Goal: Task Accomplishment & Management: Use online tool/utility

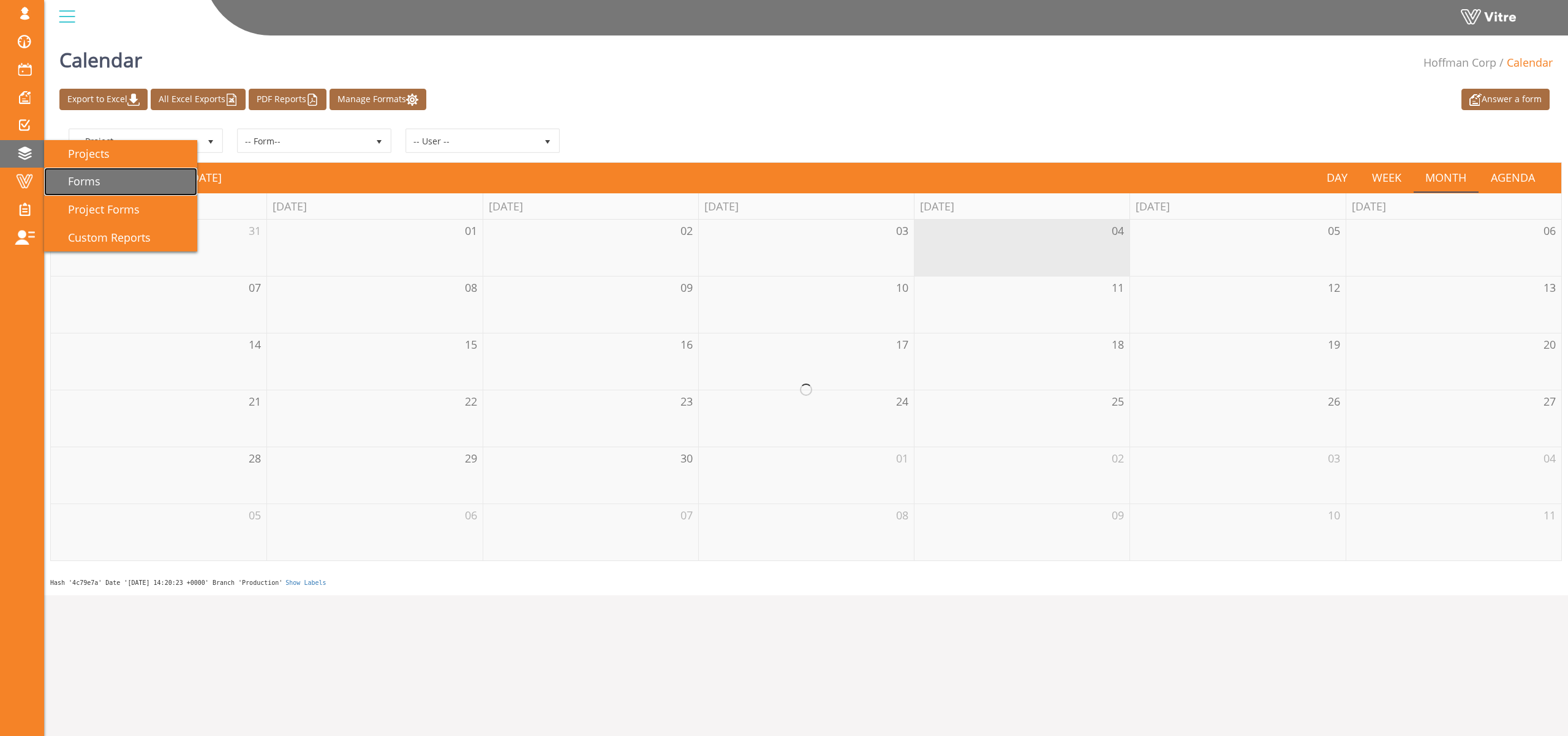
click at [109, 184] on link "Forms" at bounding box center [121, 182] width 153 height 28
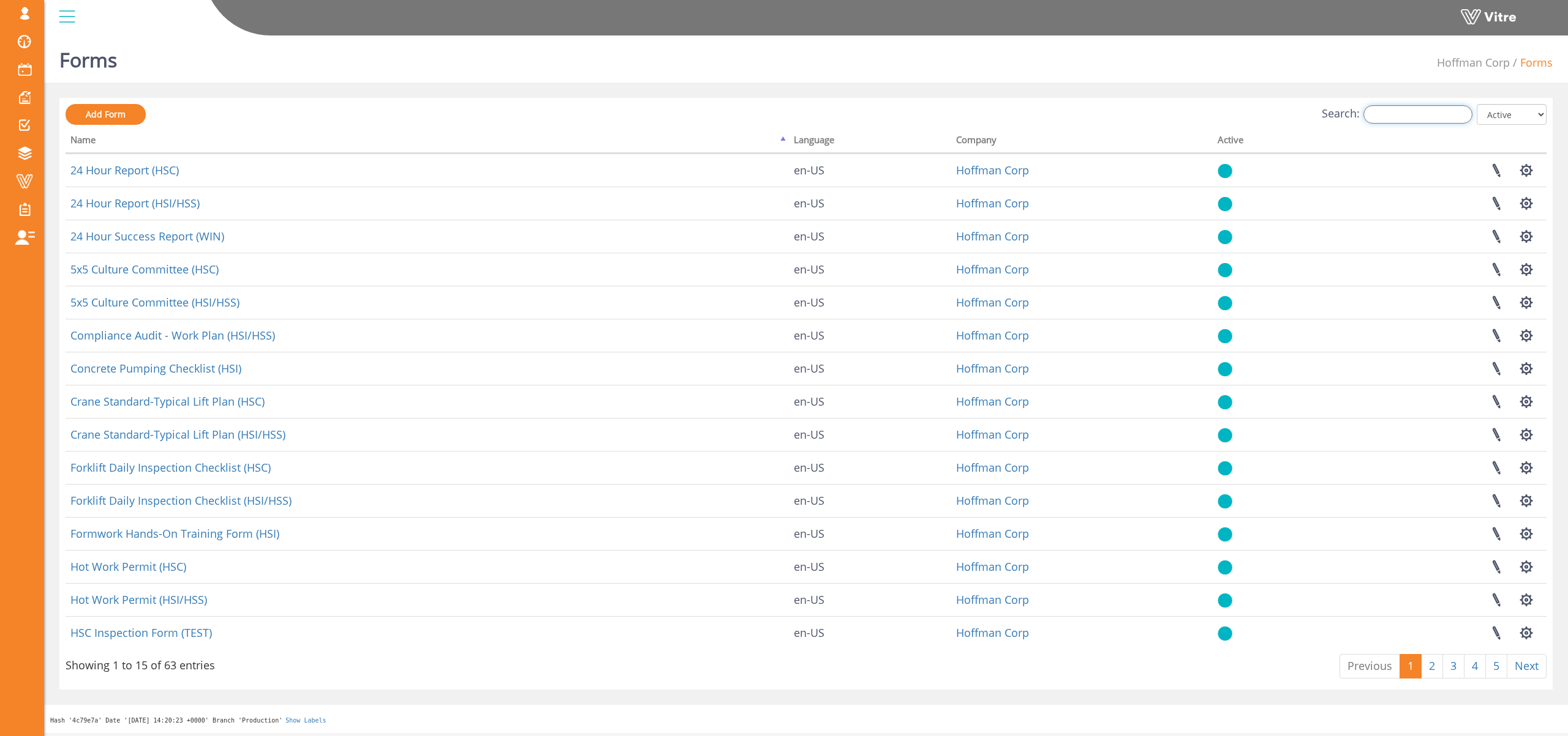
click at [1412, 120] on input "Search:" at bounding box center [1418, 114] width 109 height 19
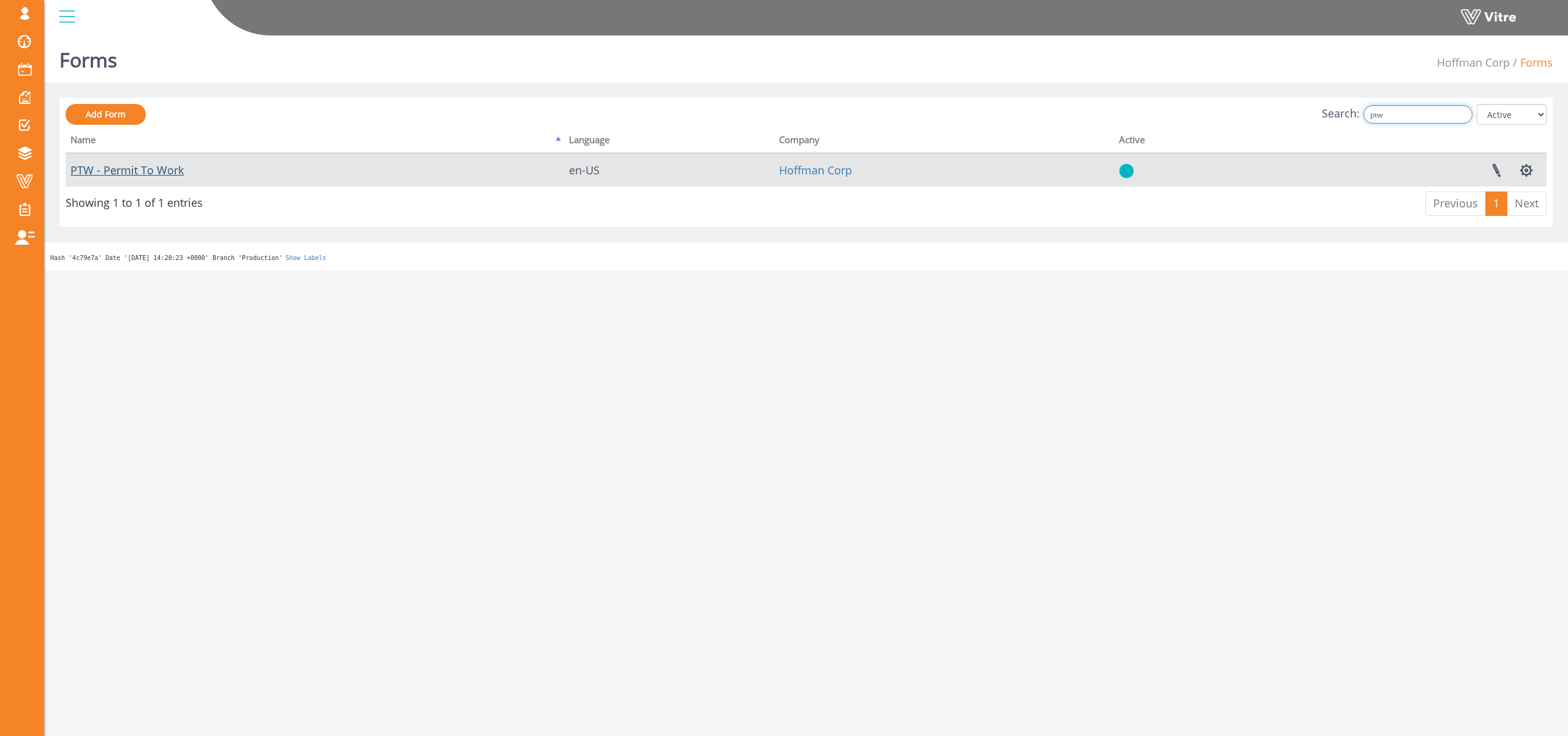
type input "ptw"
click at [121, 170] on link "PTW - Permit To Work" at bounding box center [127, 170] width 113 height 15
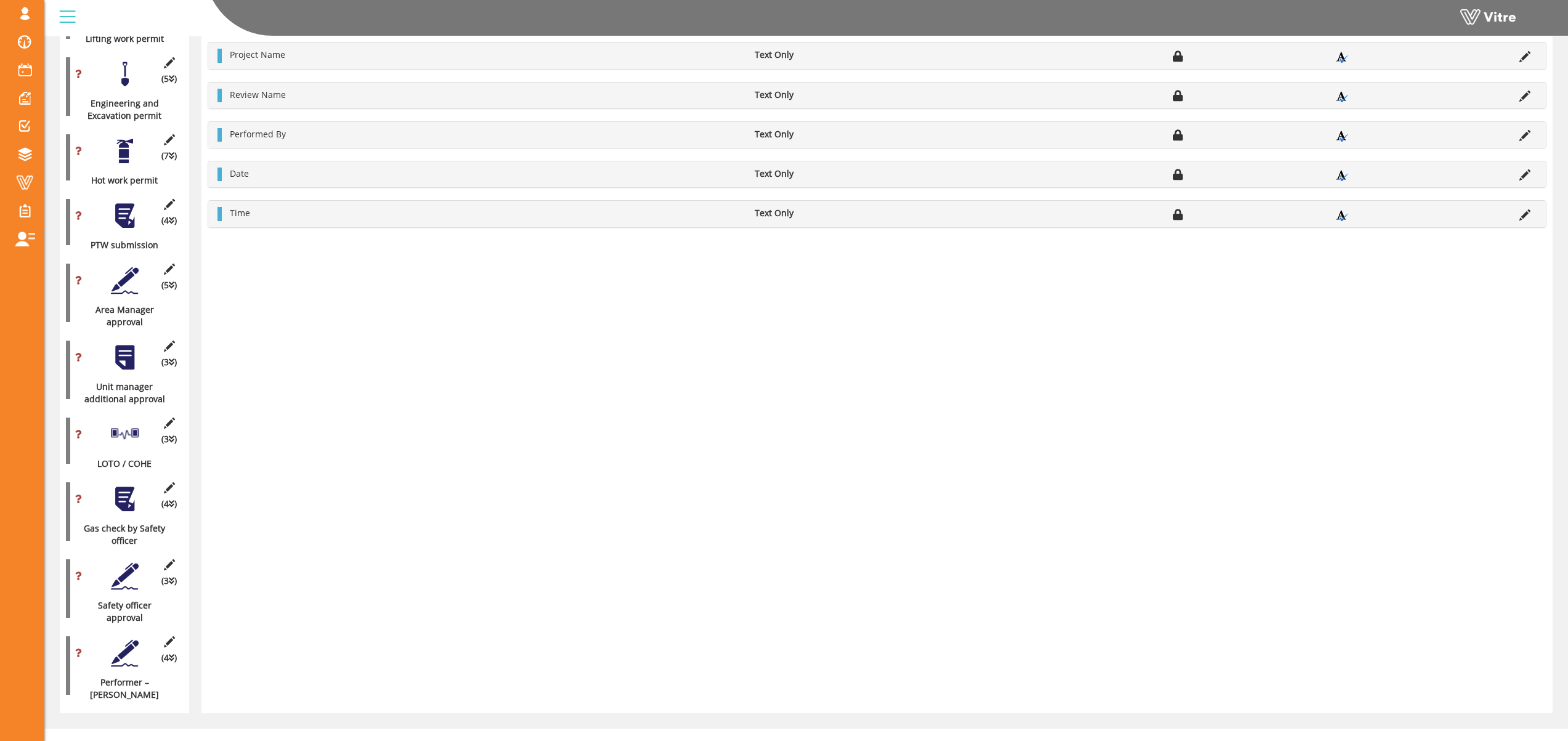
scroll to position [952, 0]
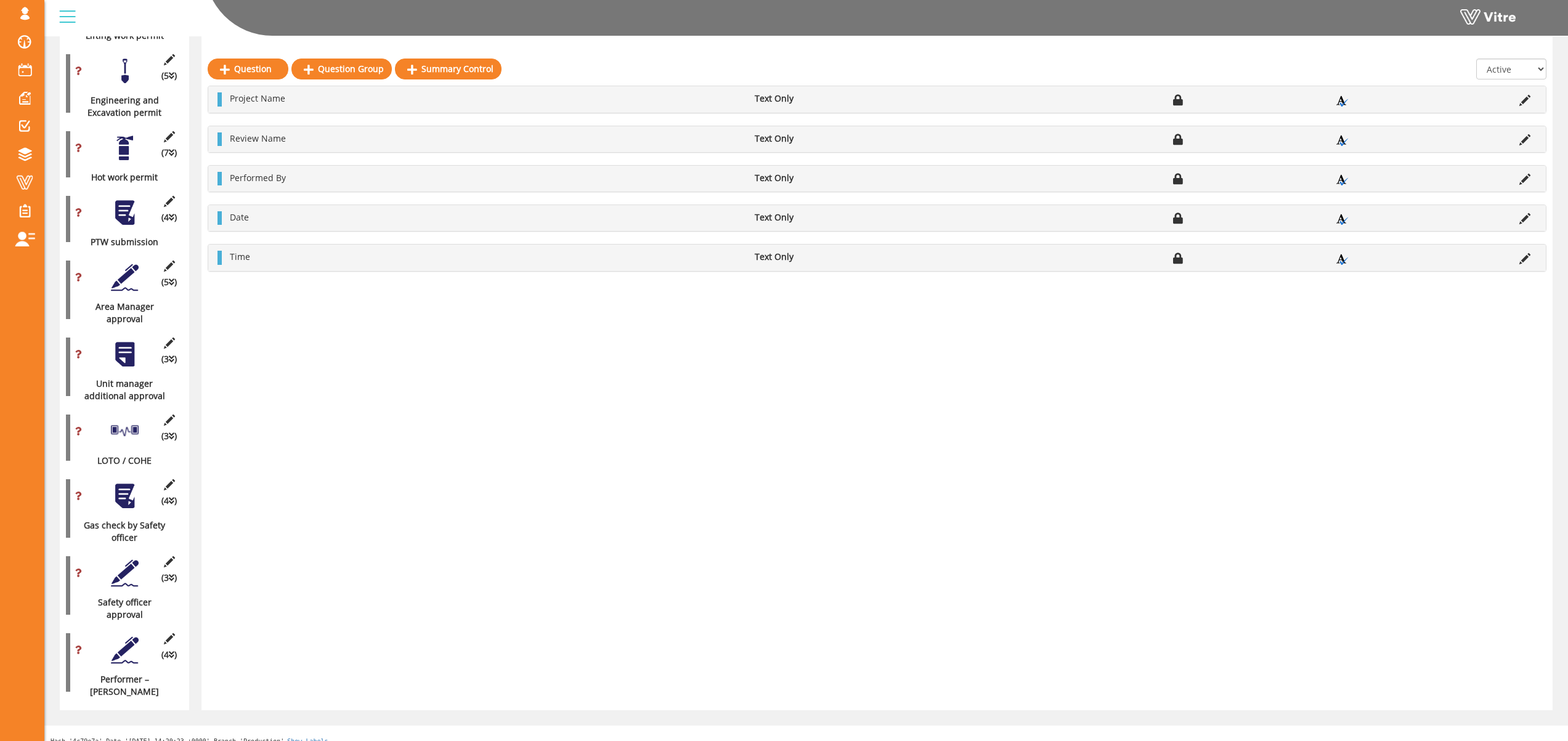
click at [125, 637] on div at bounding box center [124, 650] width 28 height 28
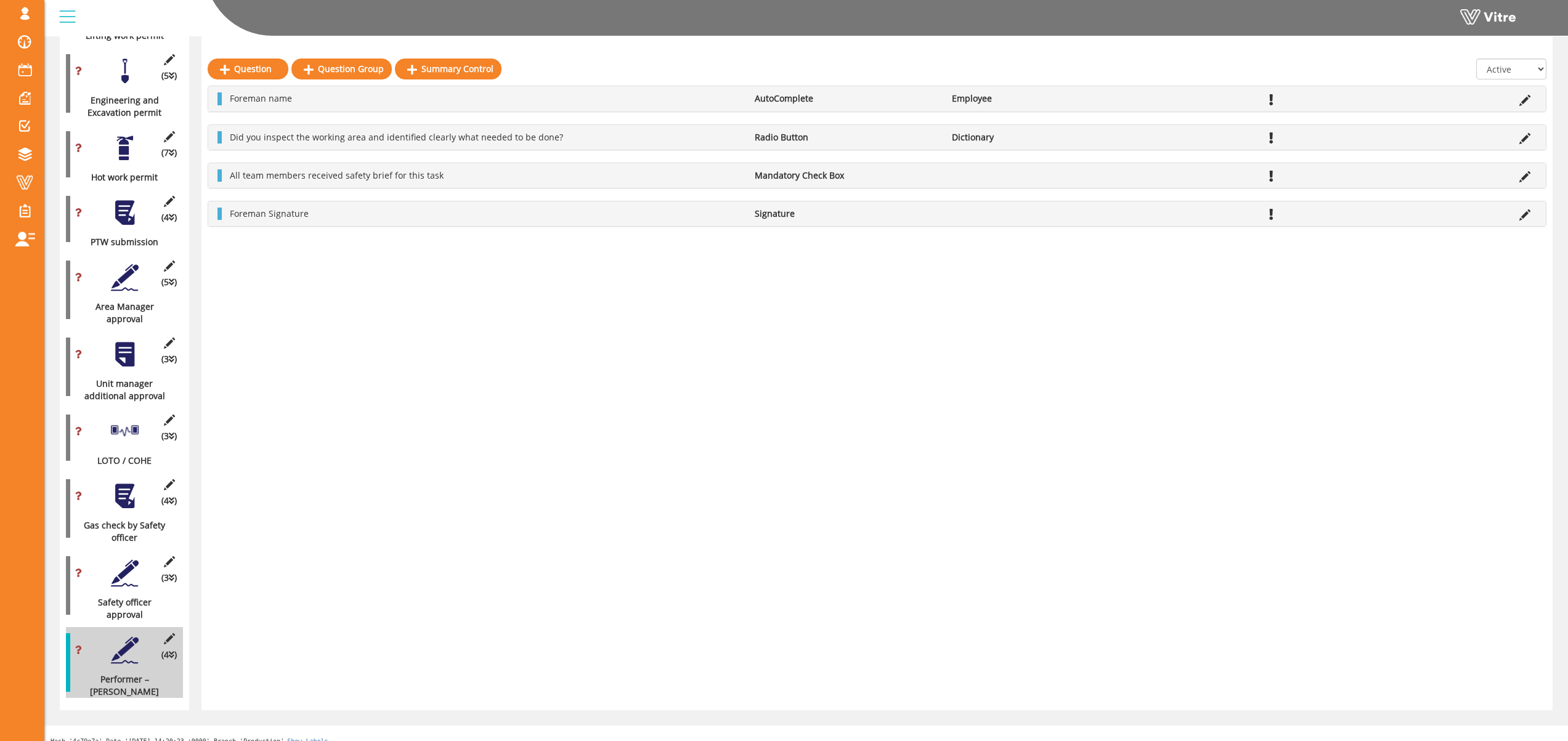
click at [124, 560] on div at bounding box center [124, 573] width 28 height 28
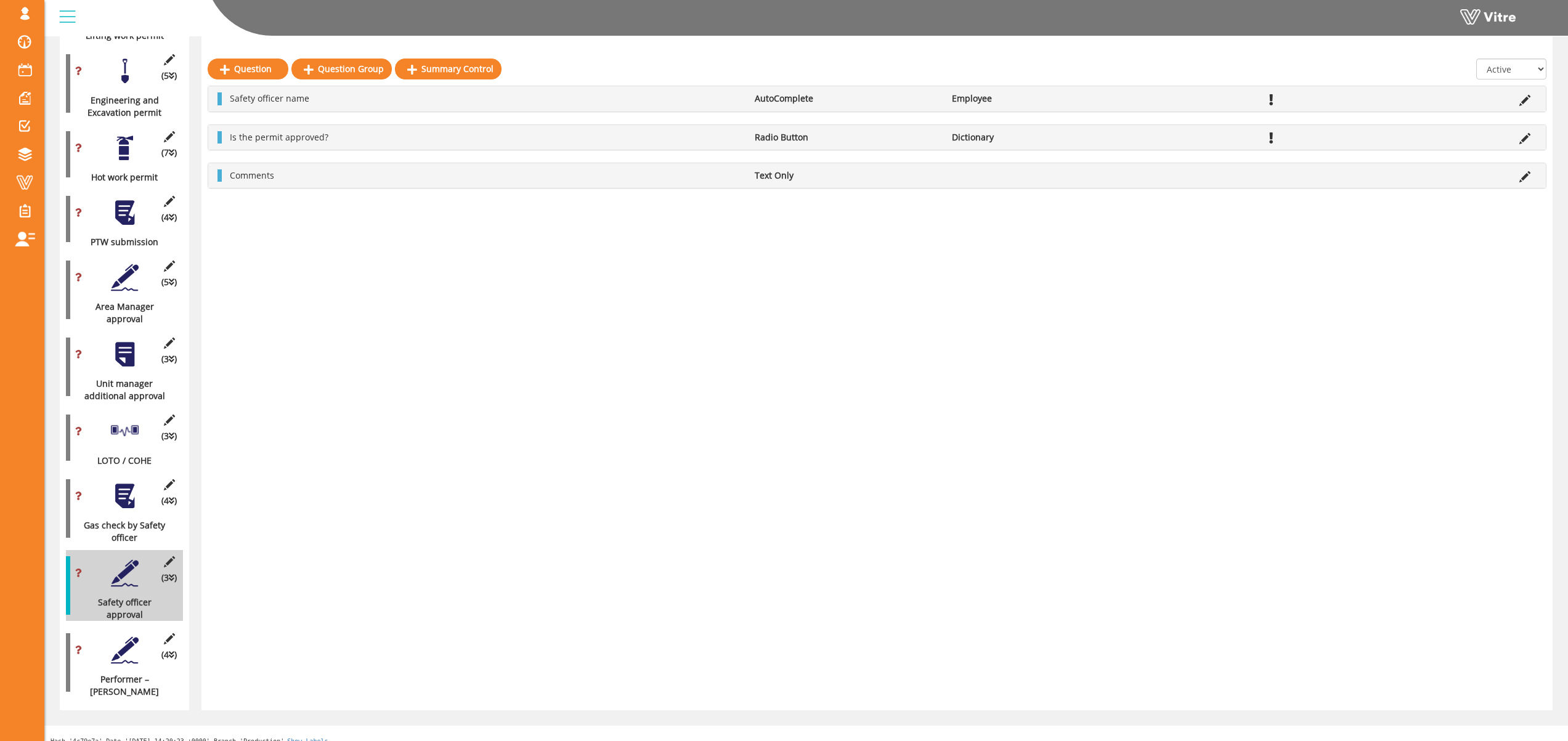
click at [119, 483] on div at bounding box center [124, 496] width 28 height 28
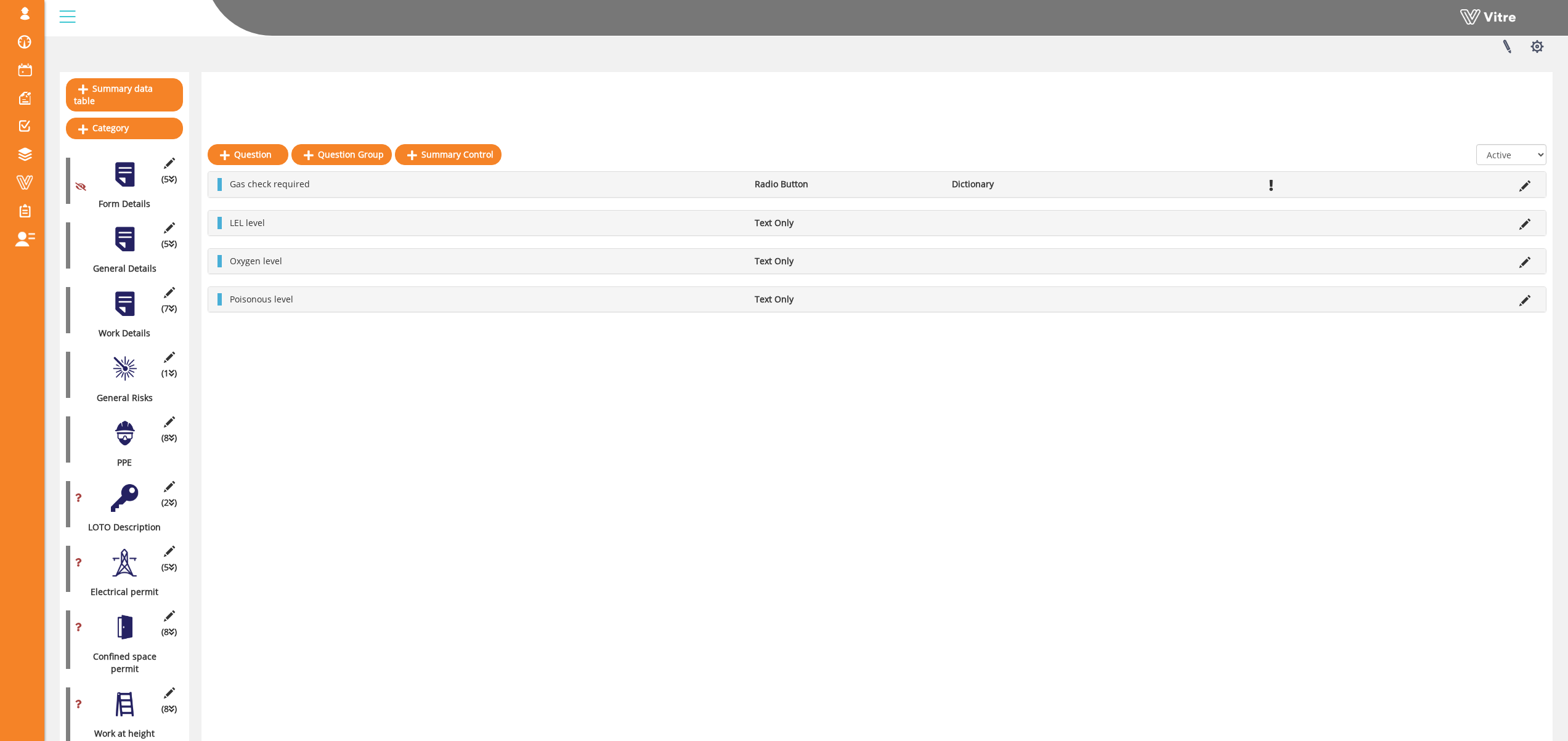
scroll to position [0, 0]
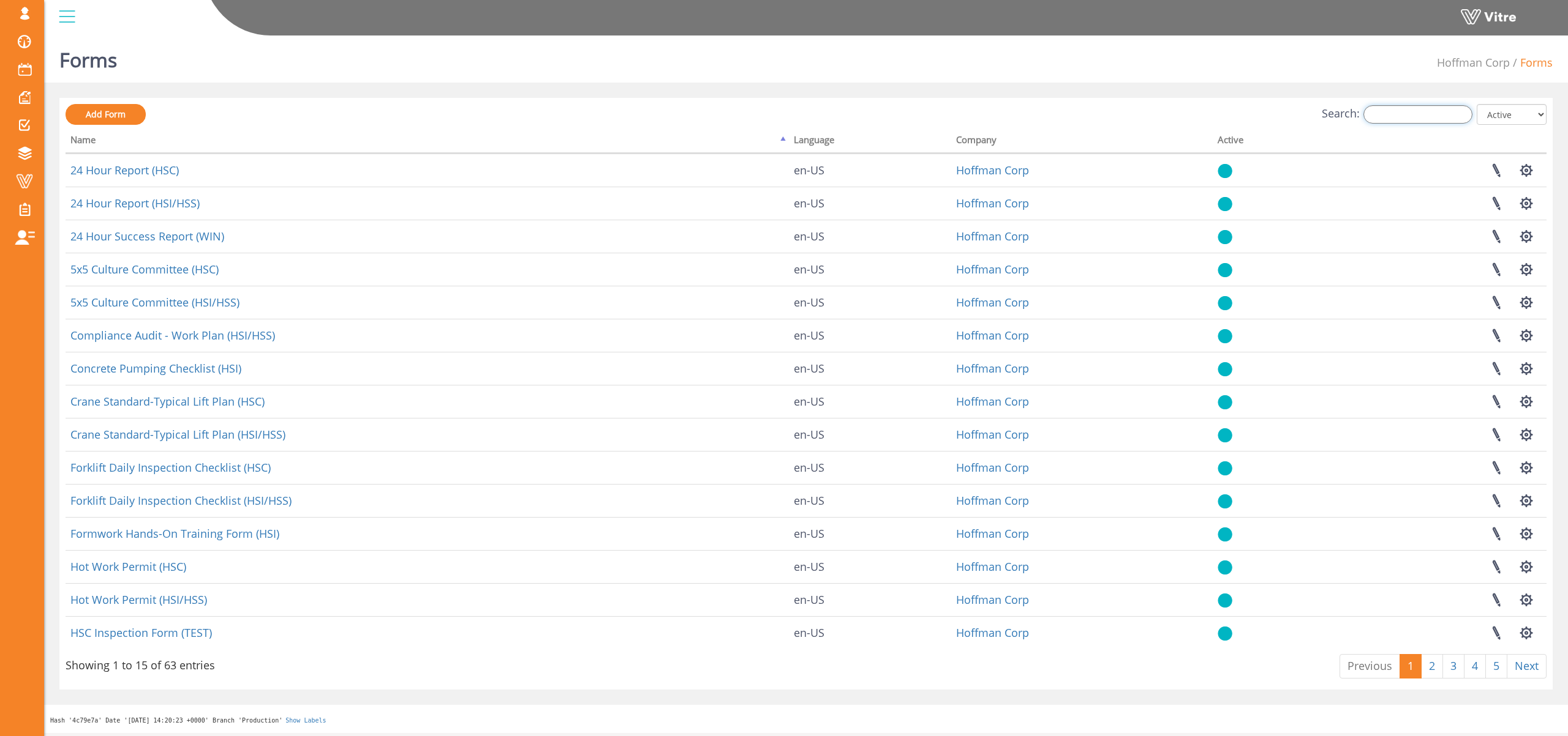
click at [1420, 116] on input "Search:" at bounding box center [1418, 114] width 109 height 19
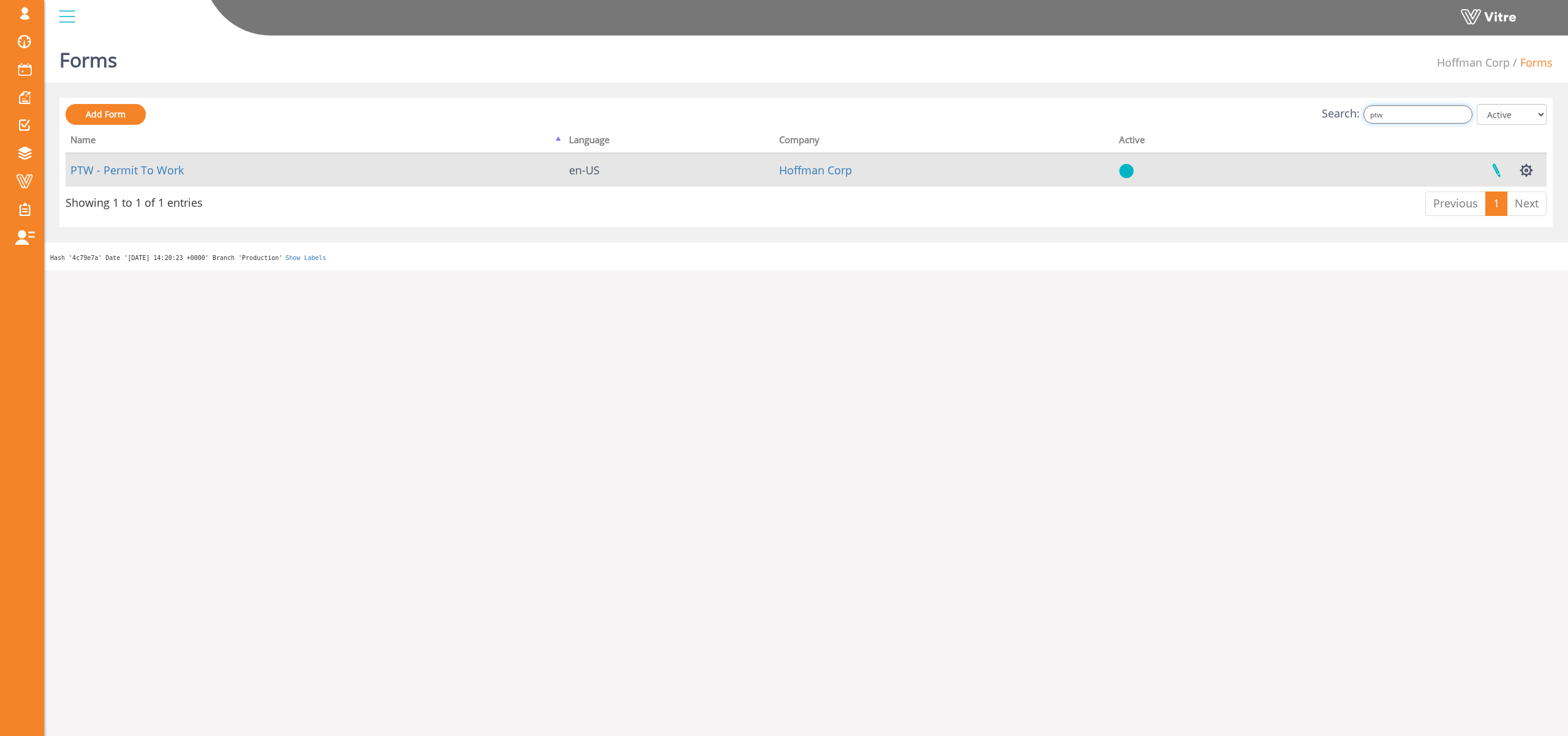
type input "ptw"
click at [1492, 166] on link at bounding box center [1496, 170] width 31 height 33
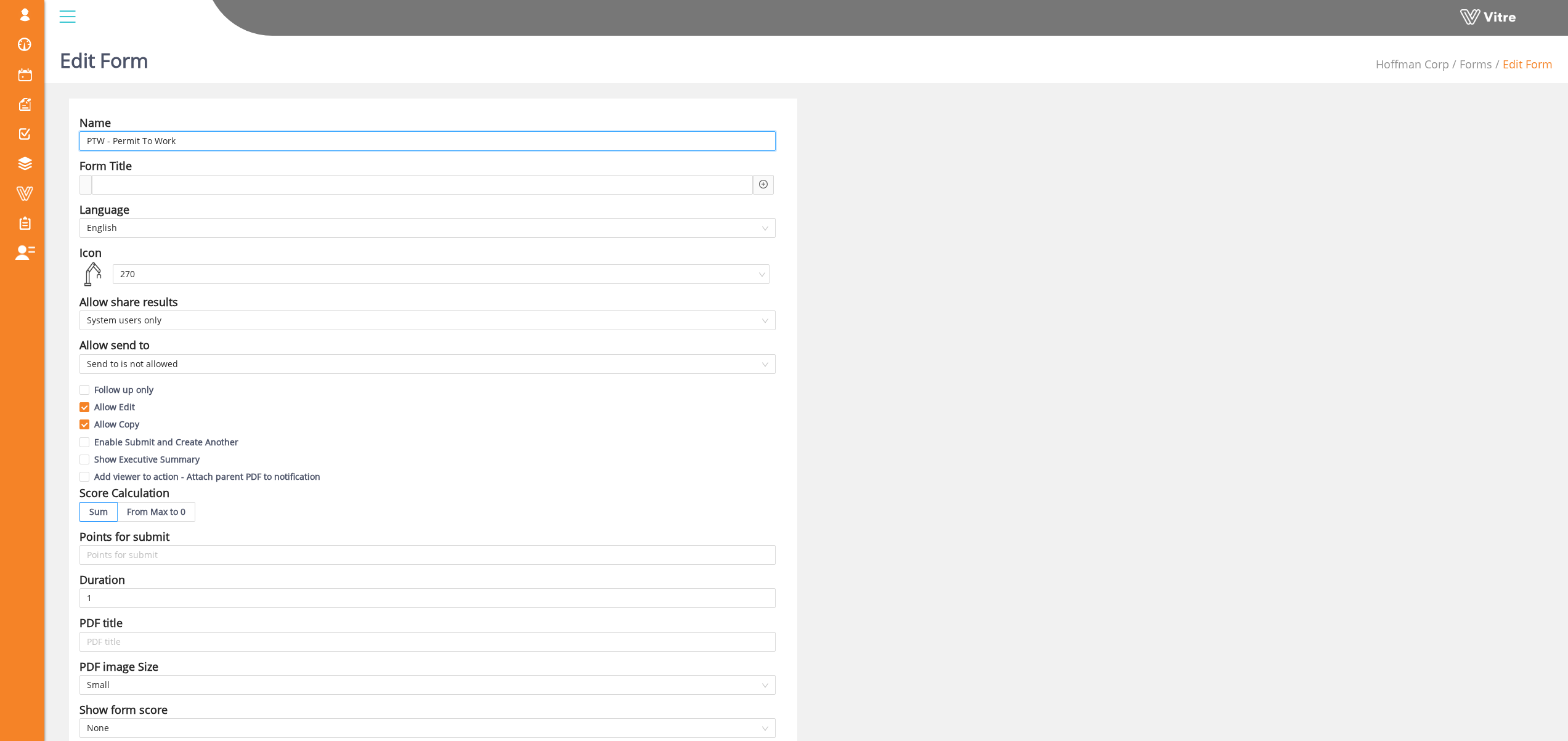
drag, startPoint x: 190, startPoint y: 140, endPoint x: 97, endPoint y: 142, distance: 93.0
click at [96, 141] on input "PTW - Permit To Work" at bounding box center [427, 141] width 696 height 19
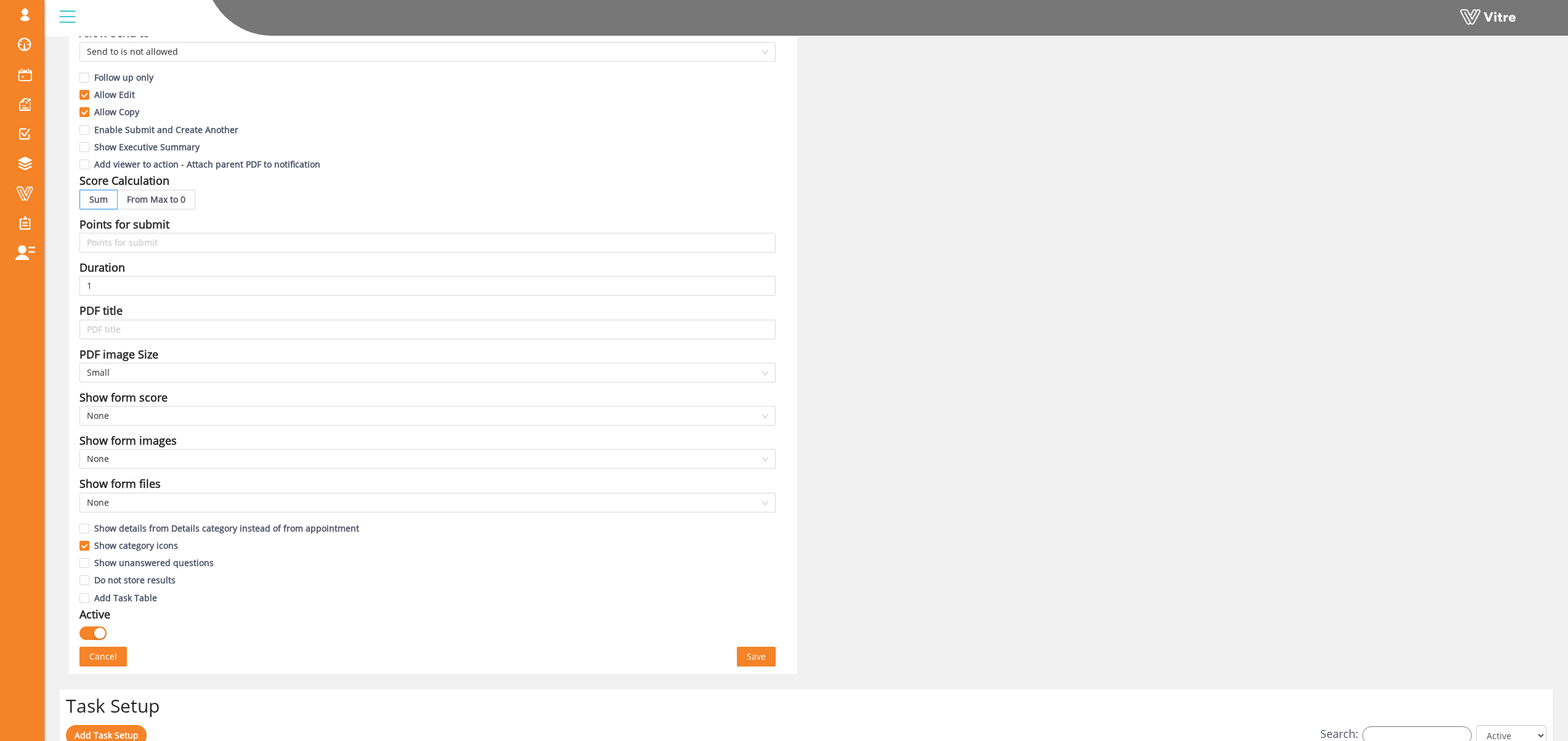
scroll to position [424, 0]
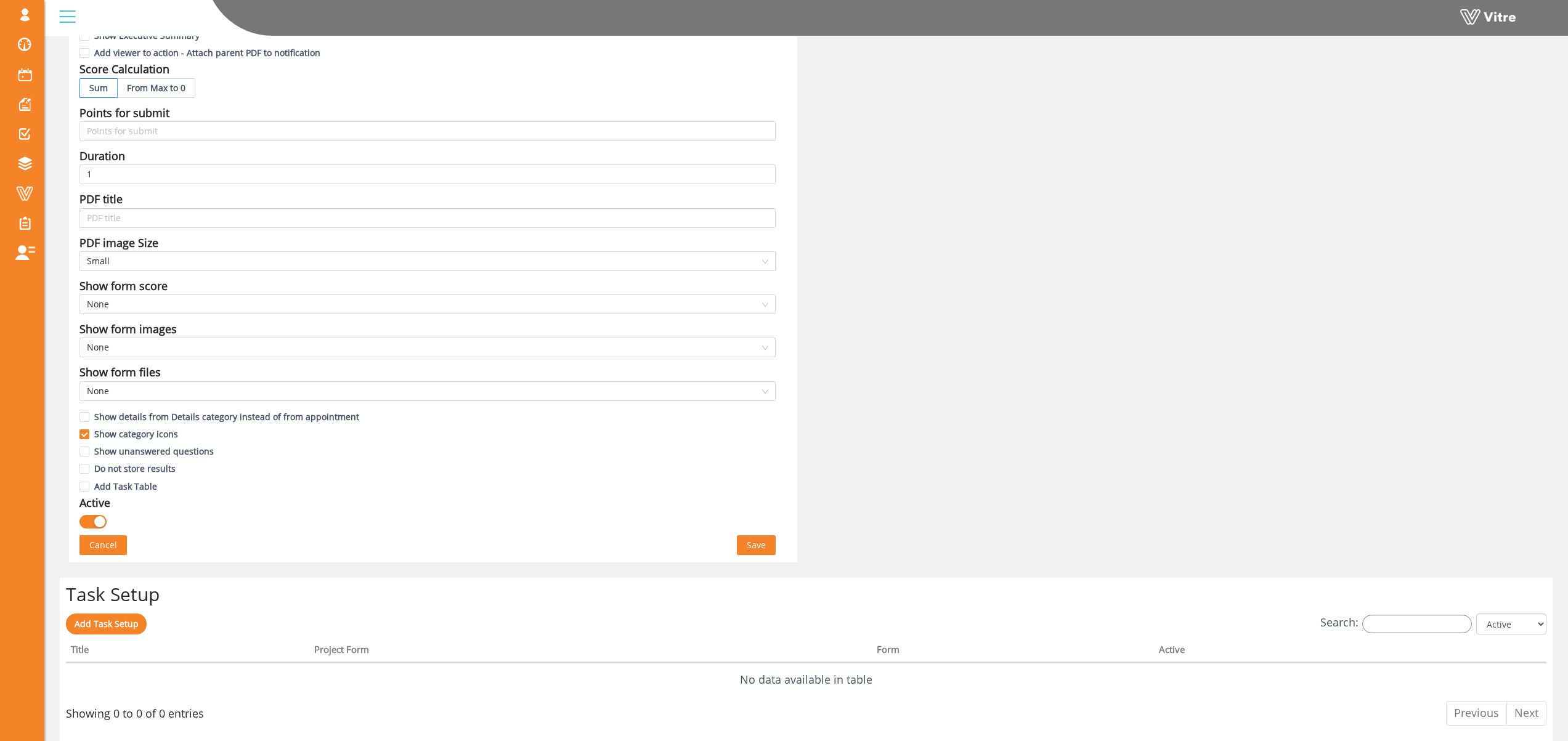
type input "PTP - HCC"
click at [758, 546] on span "Save" at bounding box center [756, 545] width 19 height 13
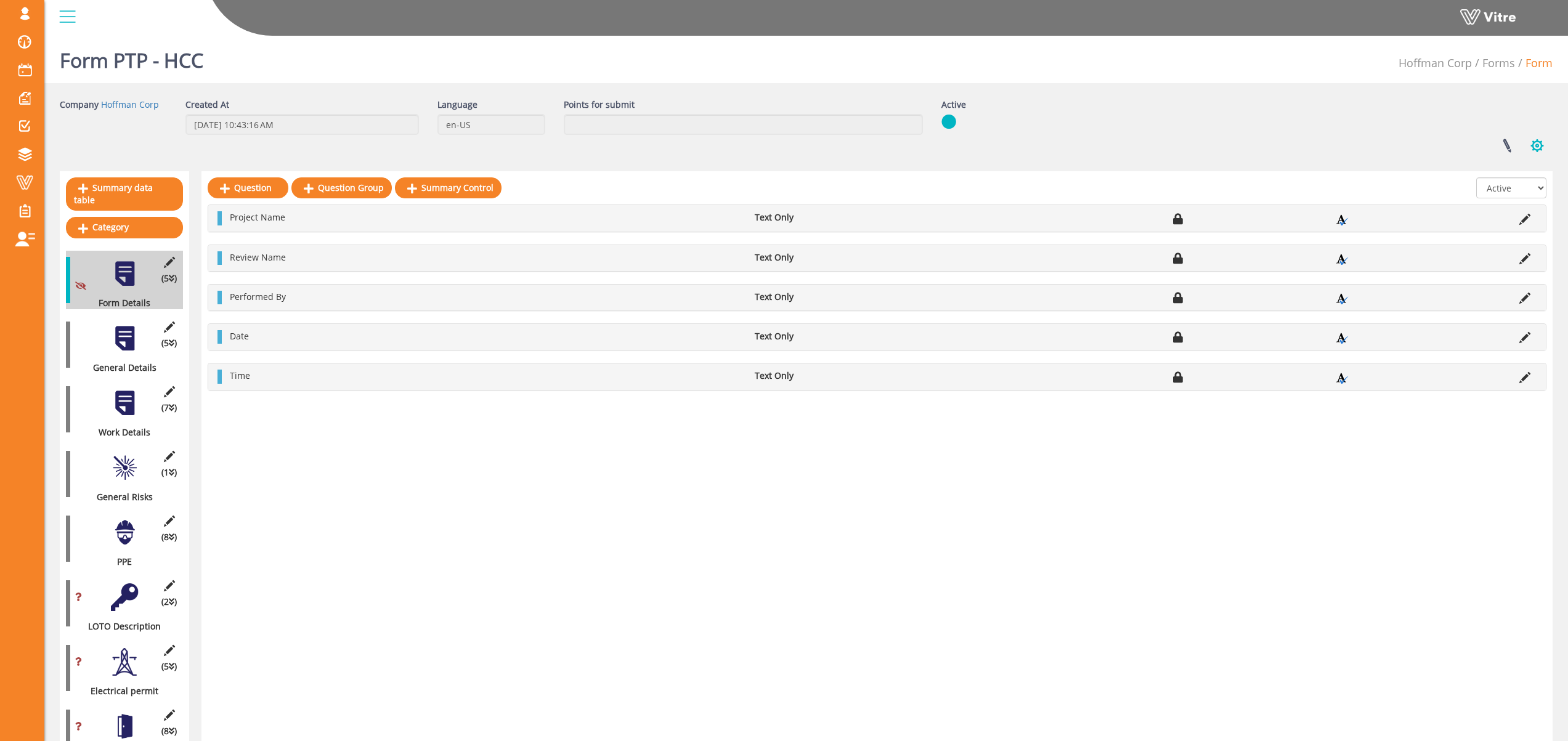
click at [1535, 145] on button "button" at bounding box center [1537, 146] width 31 height 33
click at [1510, 188] on link "Set Users" at bounding box center [1496, 190] width 112 height 16
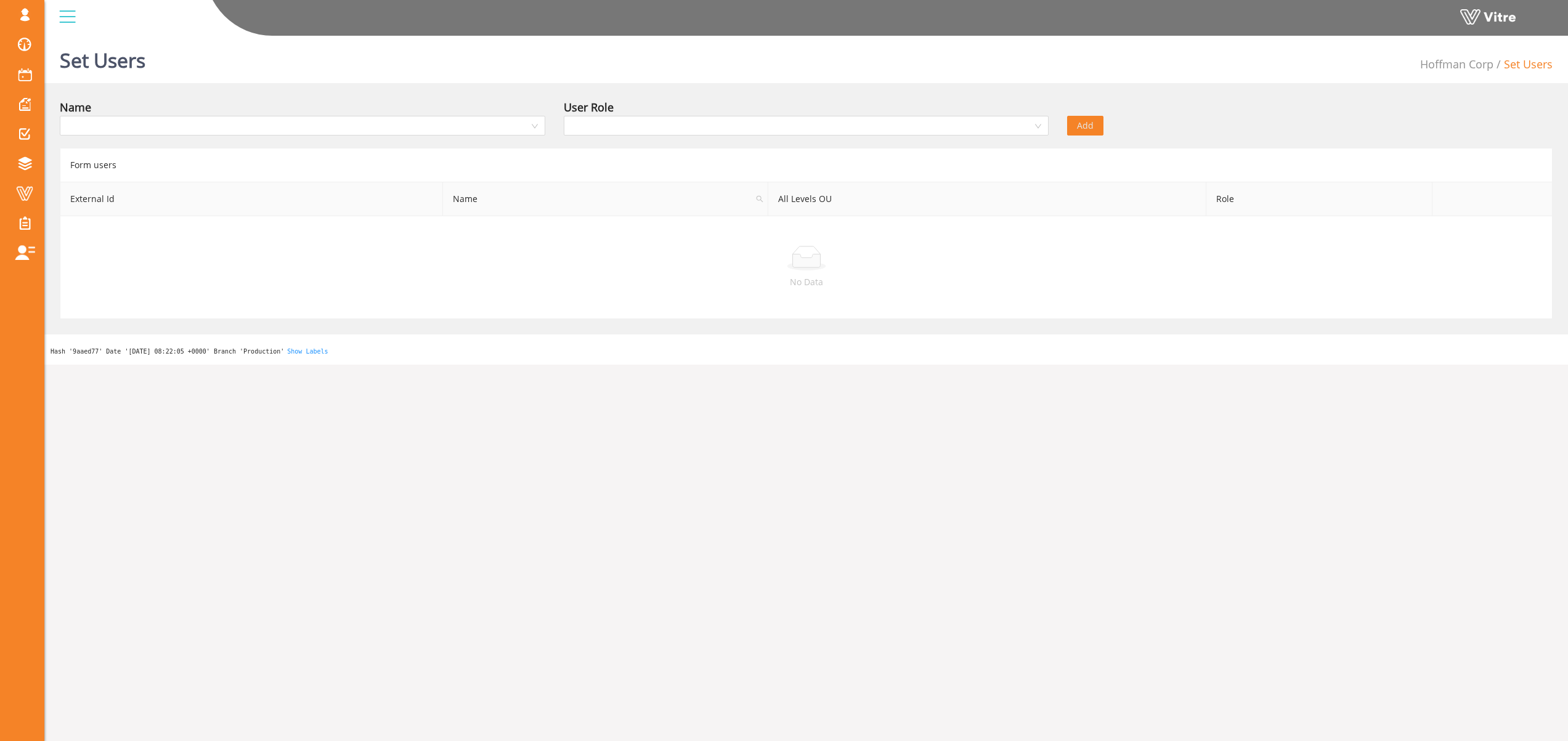
click at [342, 138] on div "Name" at bounding box center [302, 121] width 504 height 43
click at [339, 124] on input "search" at bounding box center [298, 125] width 462 height 19
type input "ם"
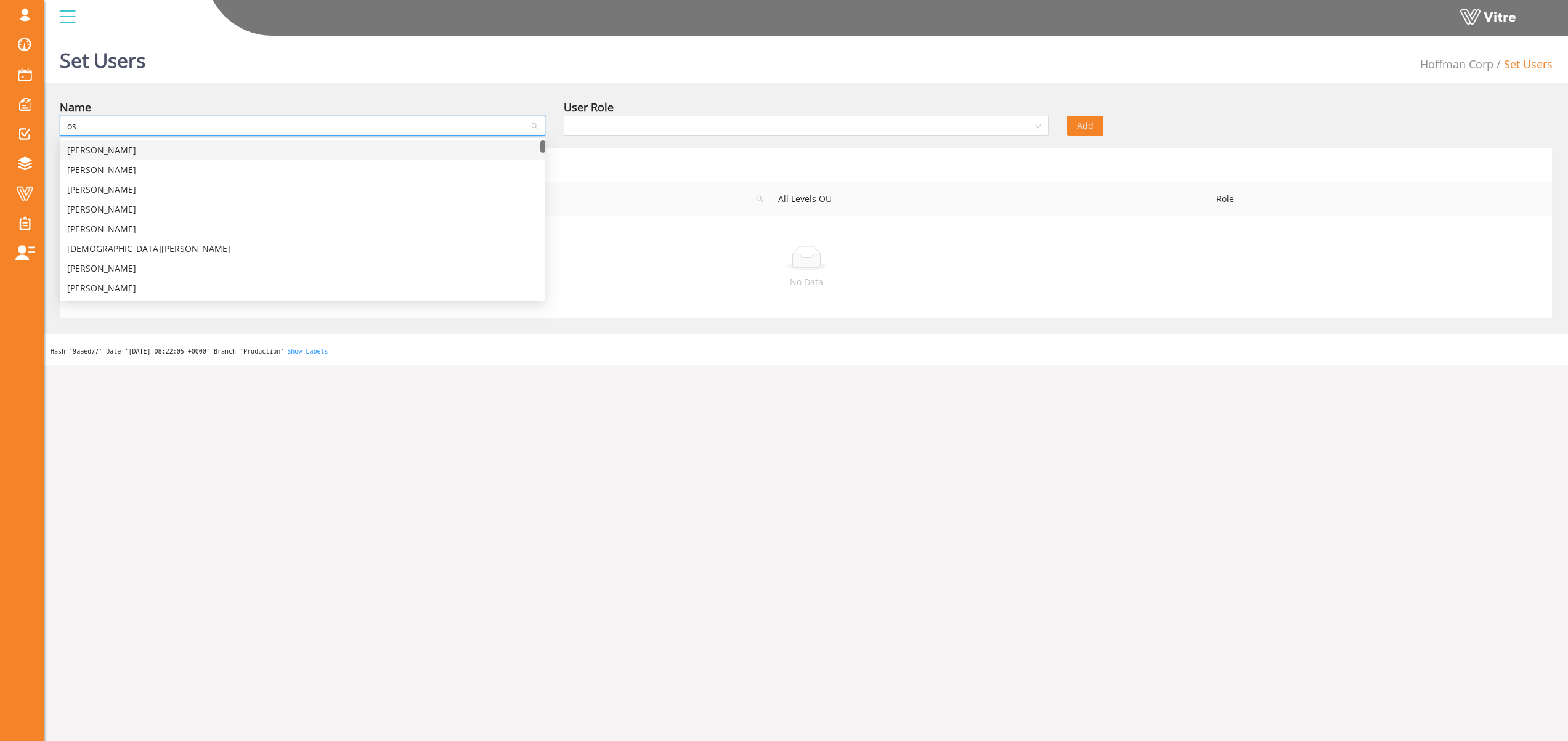
type input "osh"
click at [245, 154] on div "Osher Admin - H" at bounding box center [303, 151] width 470 height 13
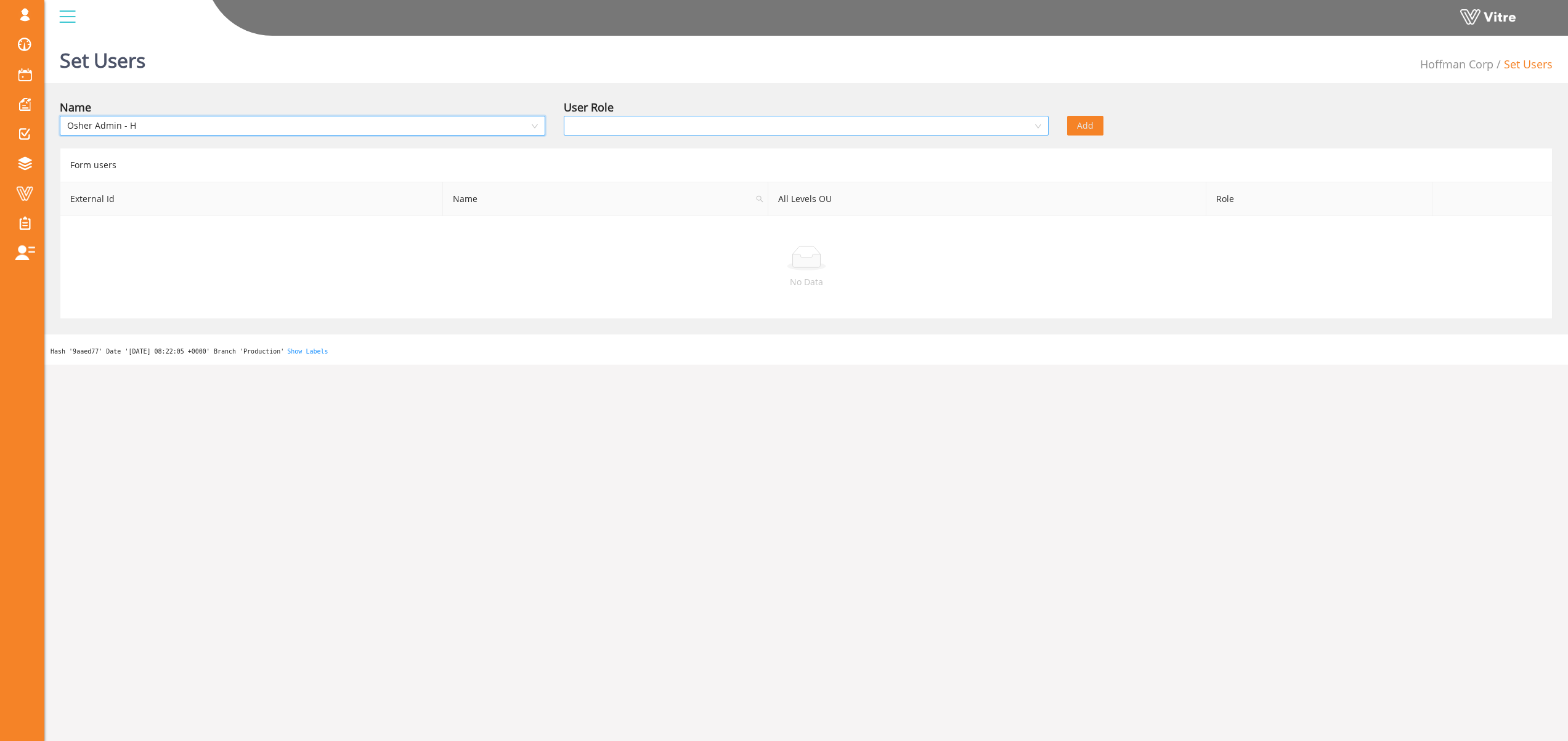
click at [634, 126] on input "search" at bounding box center [802, 125] width 462 height 19
click at [625, 171] on div "Recipient" at bounding box center [806, 170] width 470 height 13
click at [1078, 128] on span "Add" at bounding box center [1086, 126] width 16 height 13
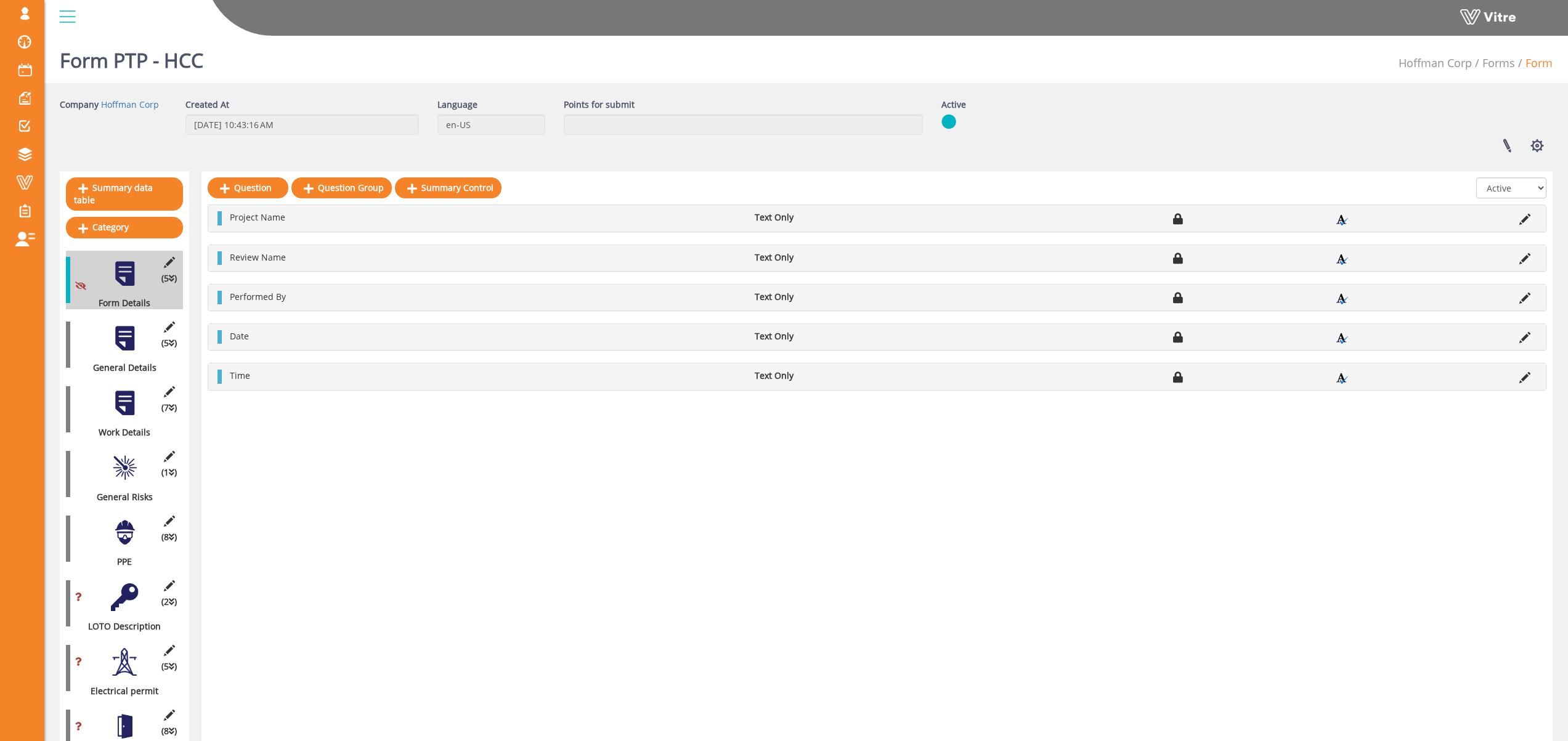
click at [116, 335] on div at bounding box center [124, 338] width 28 height 28
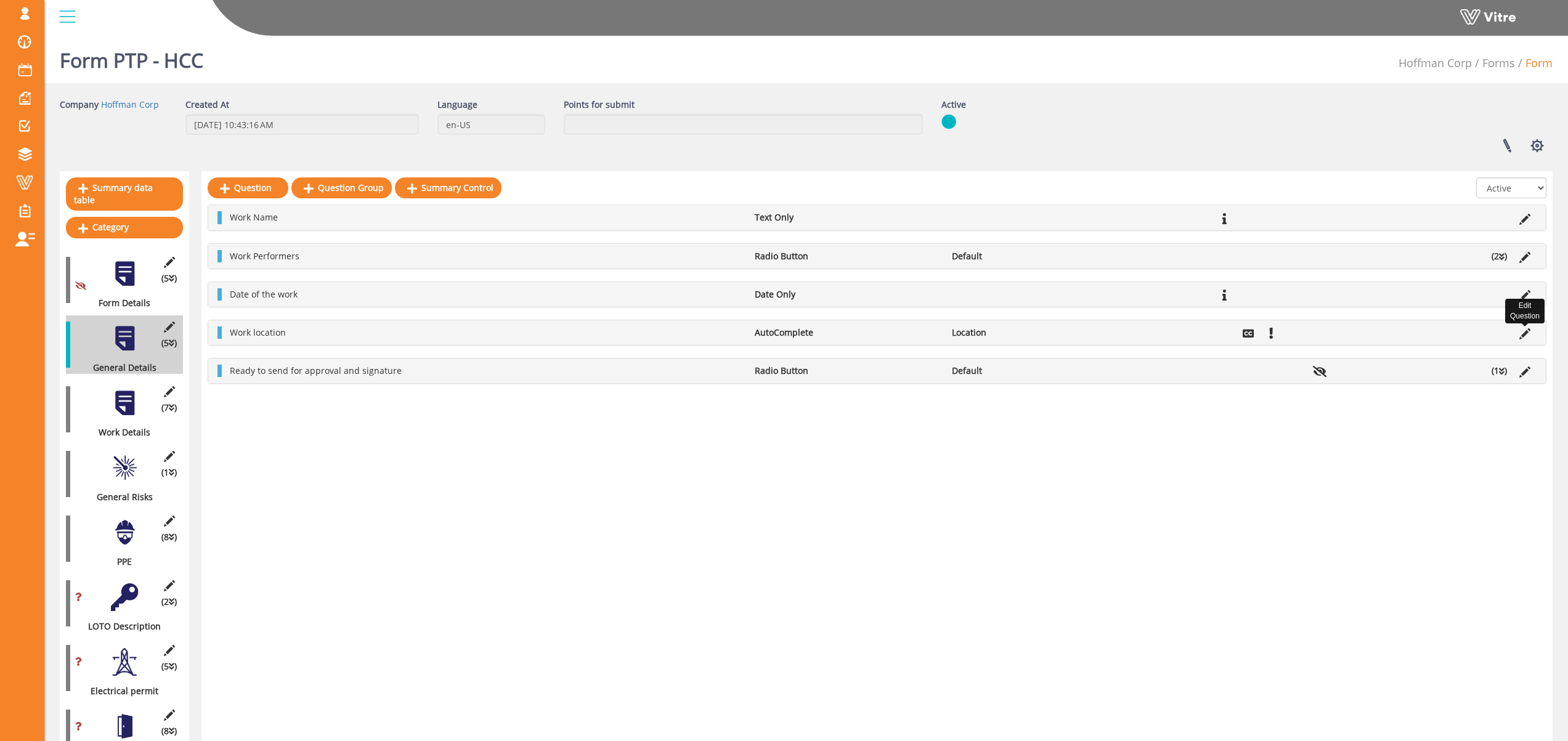
click at [1525, 334] on icon at bounding box center [1525, 333] width 11 height 11
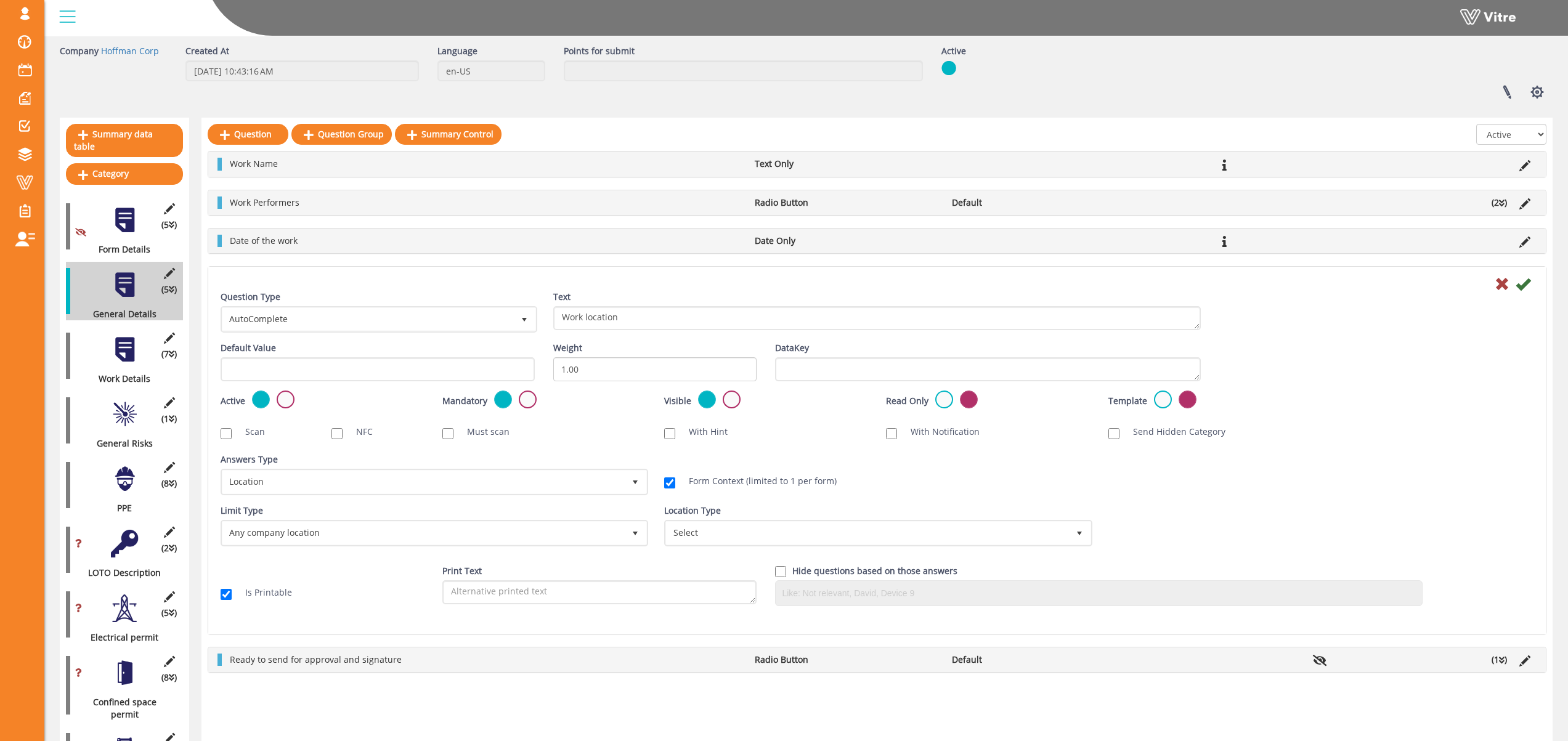
scroll to position [57, 0]
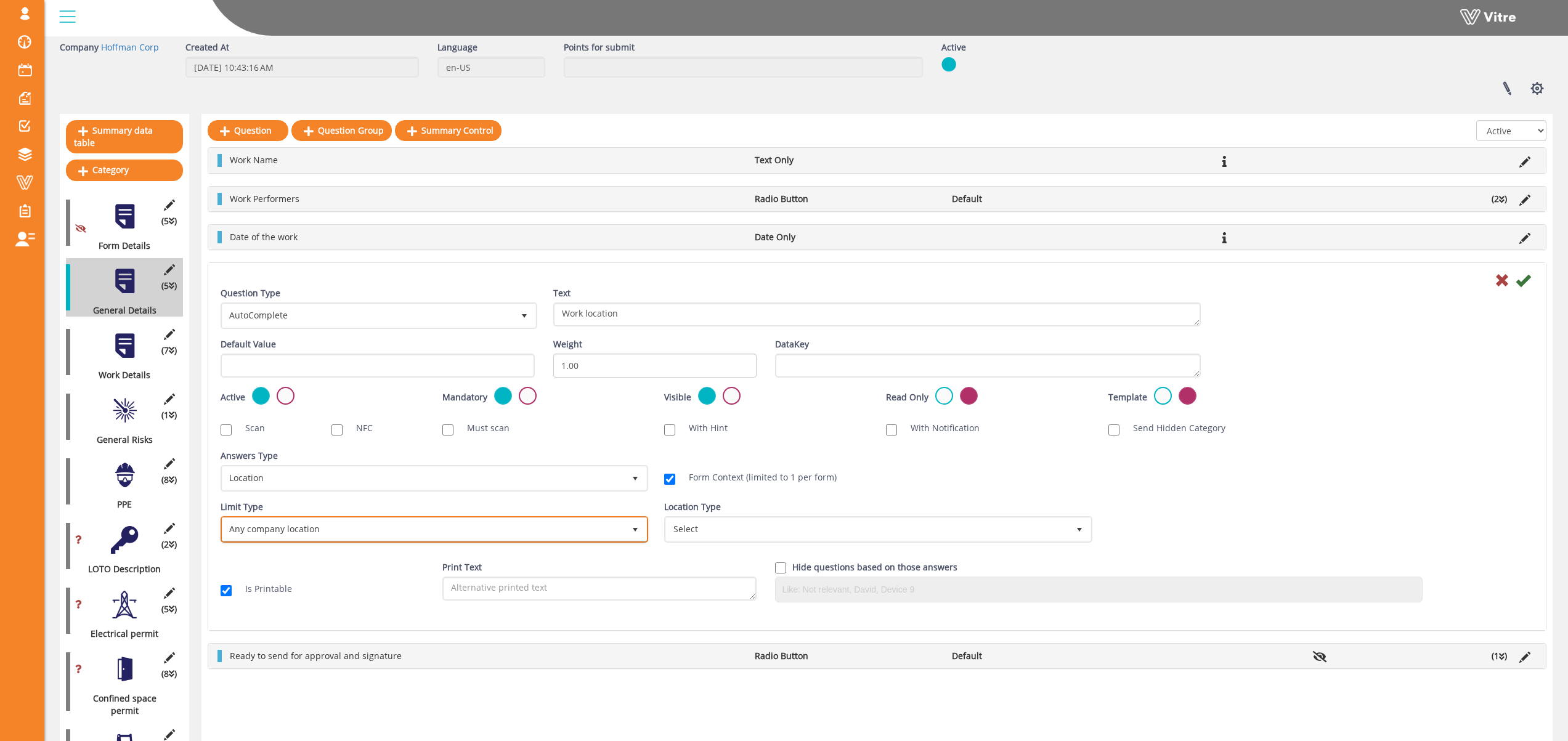
click at [596, 528] on span "Any company location" at bounding box center [423, 530] width 402 height 22
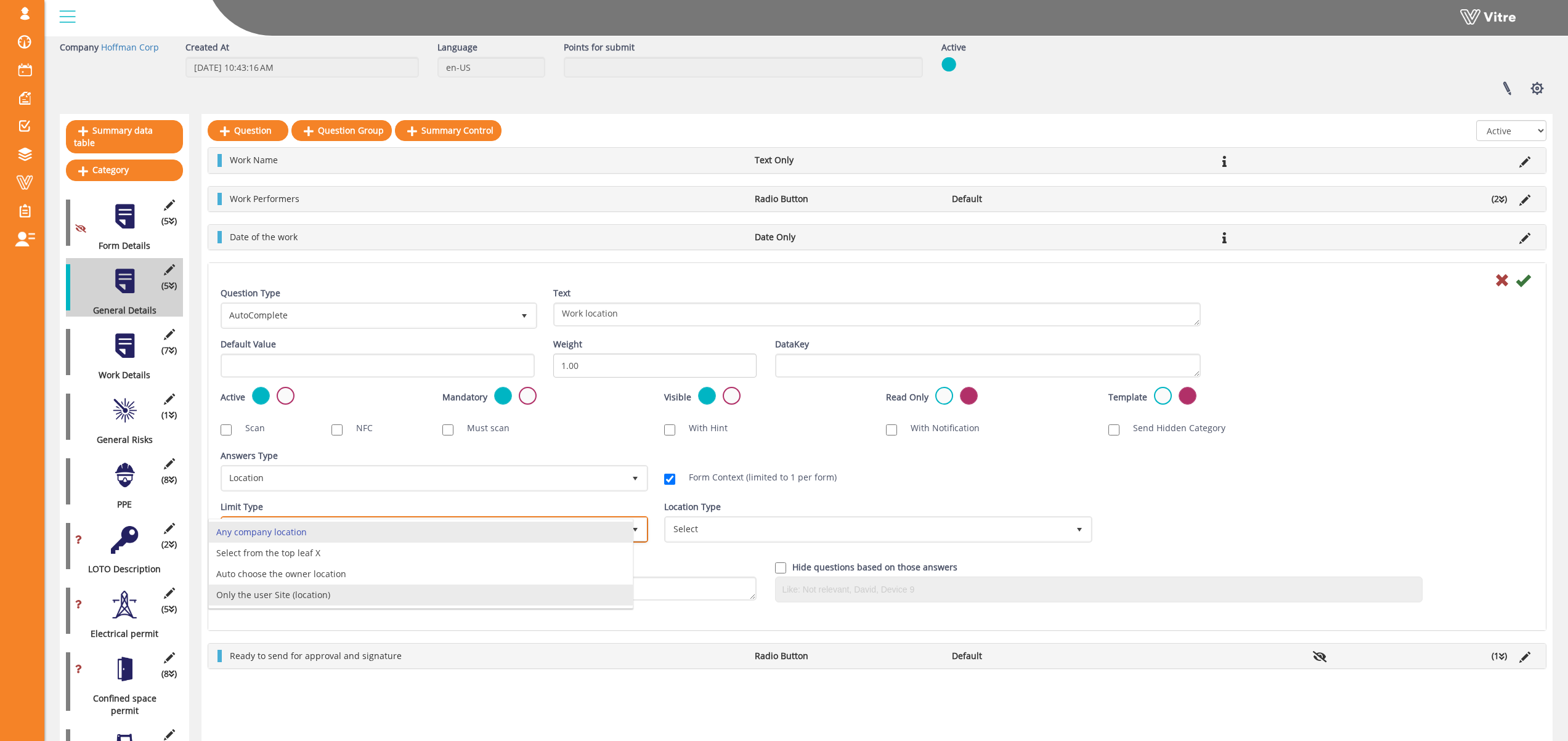
click at [530, 598] on li "Only the user Site (location)" at bounding box center [421, 596] width 424 height 21
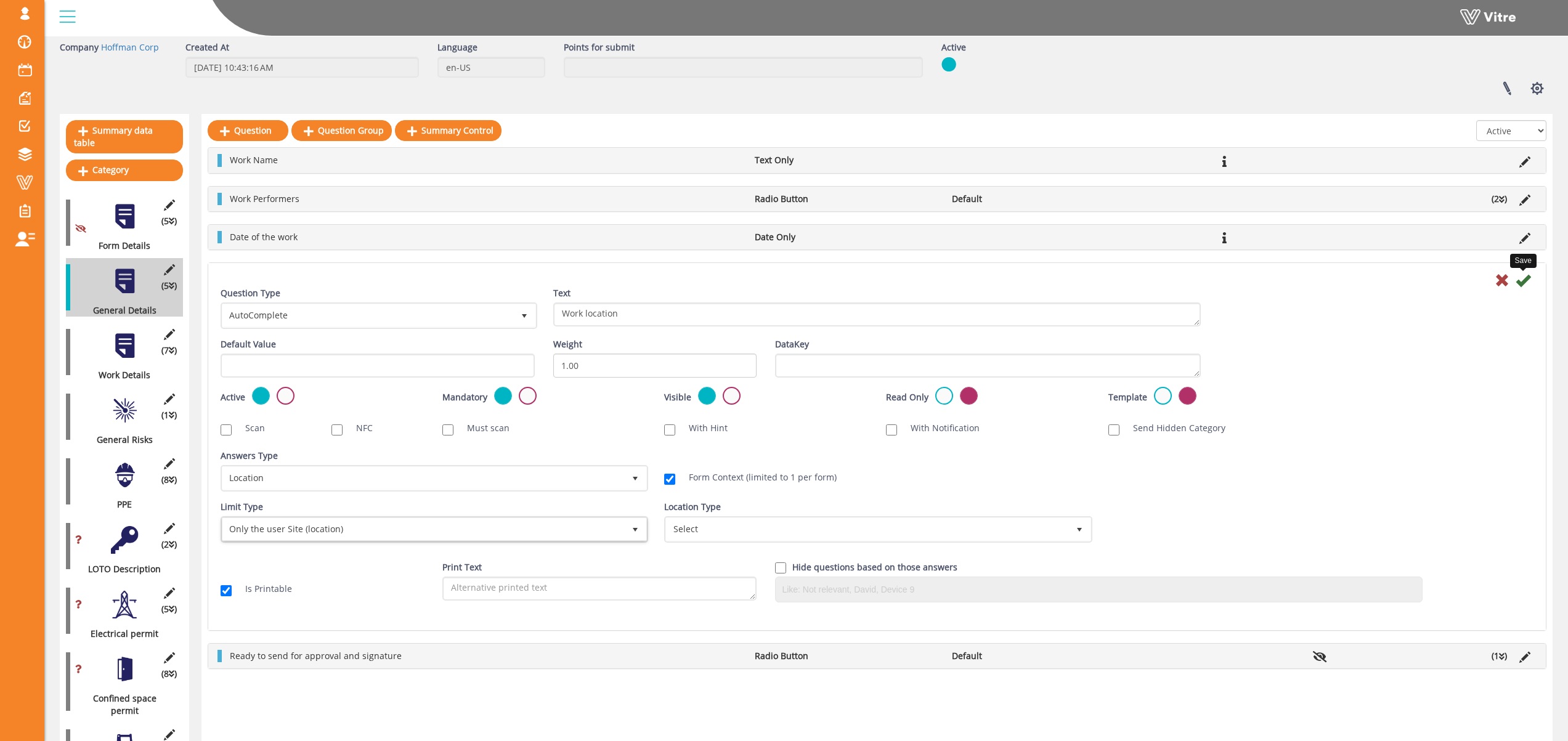
click at [1523, 281] on icon at bounding box center [1523, 280] width 15 height 15
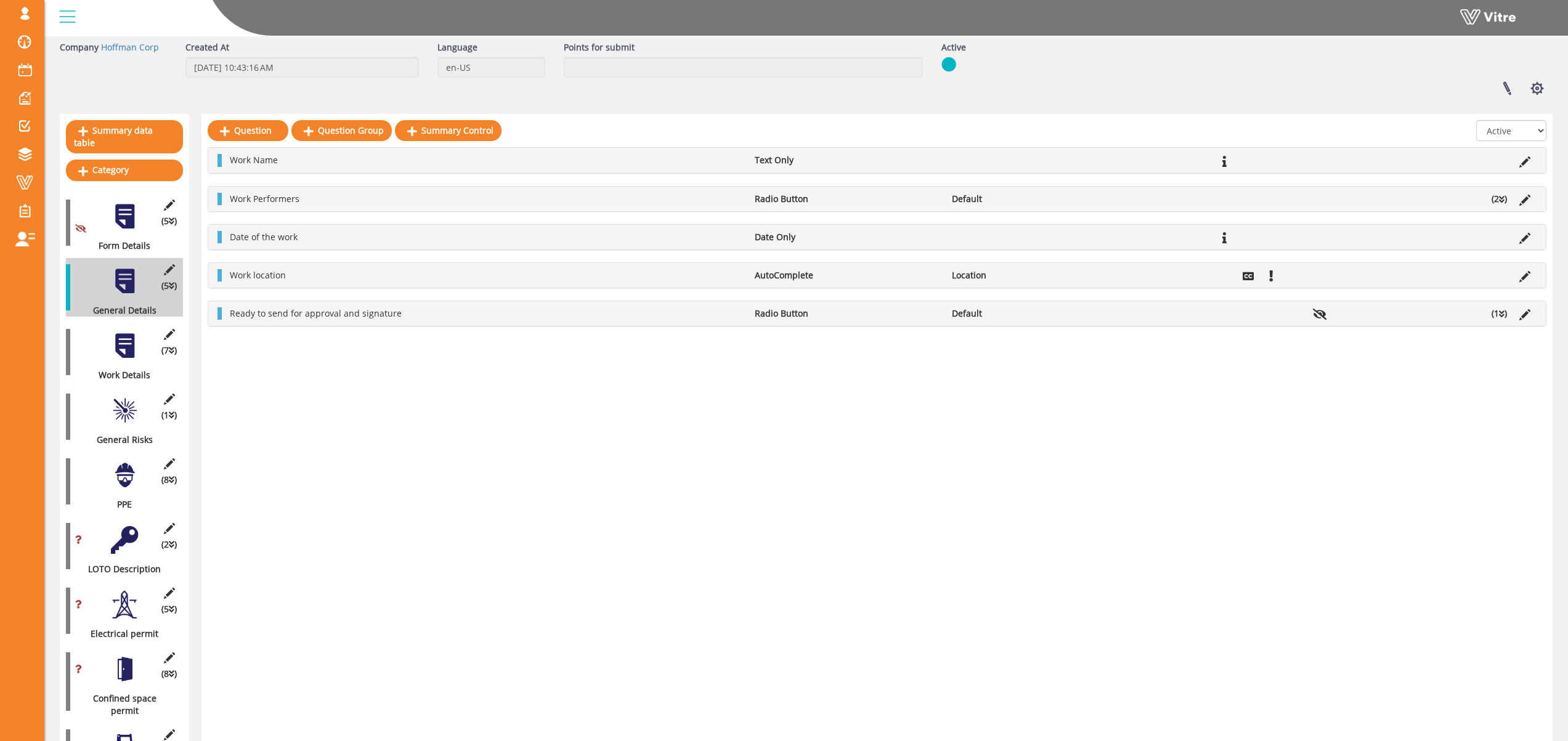
click at [124, 341] on div at bounding box center [124, 345] width 28 height 28
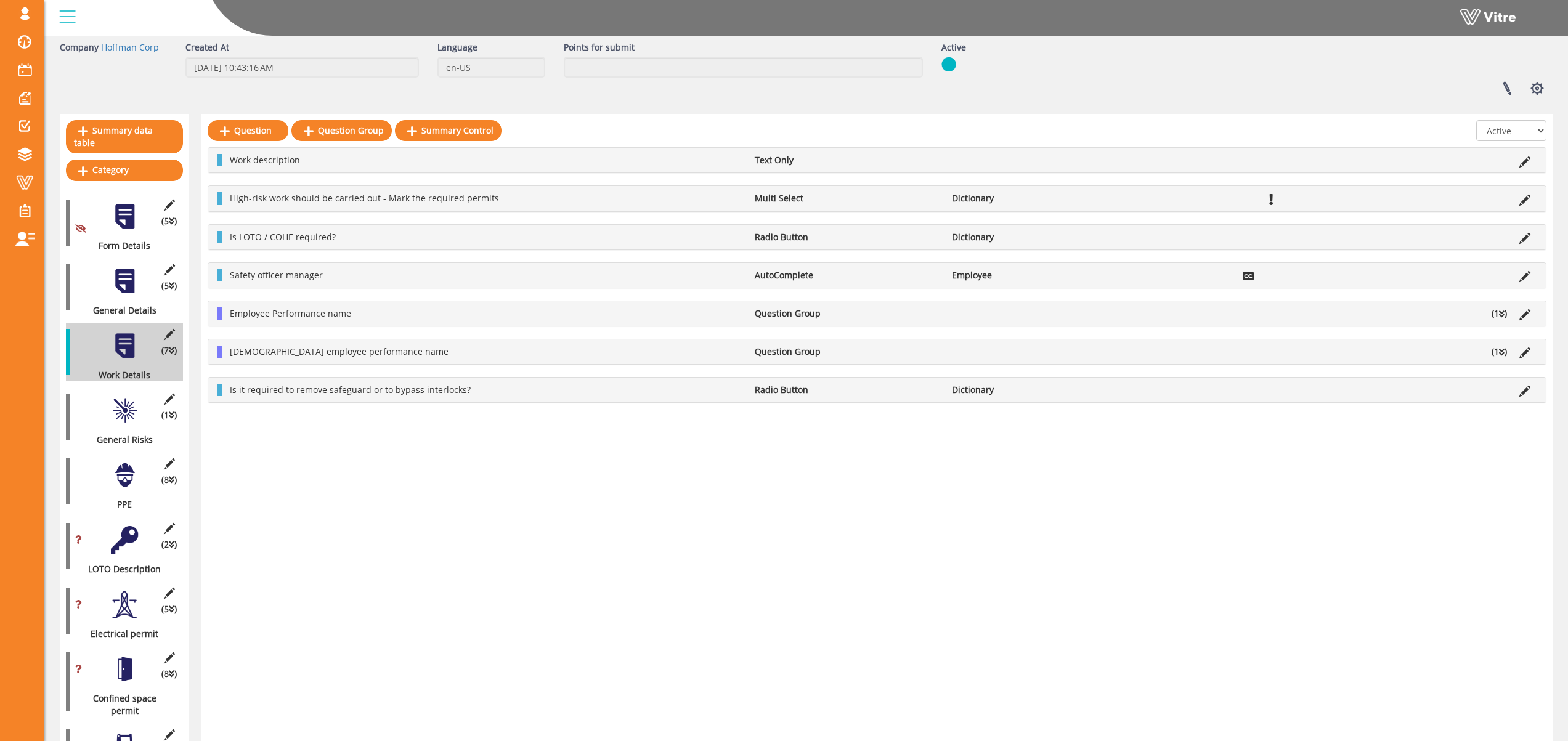
click at [122, 397] on div at bounding box center [124, 411] width 28 height 28
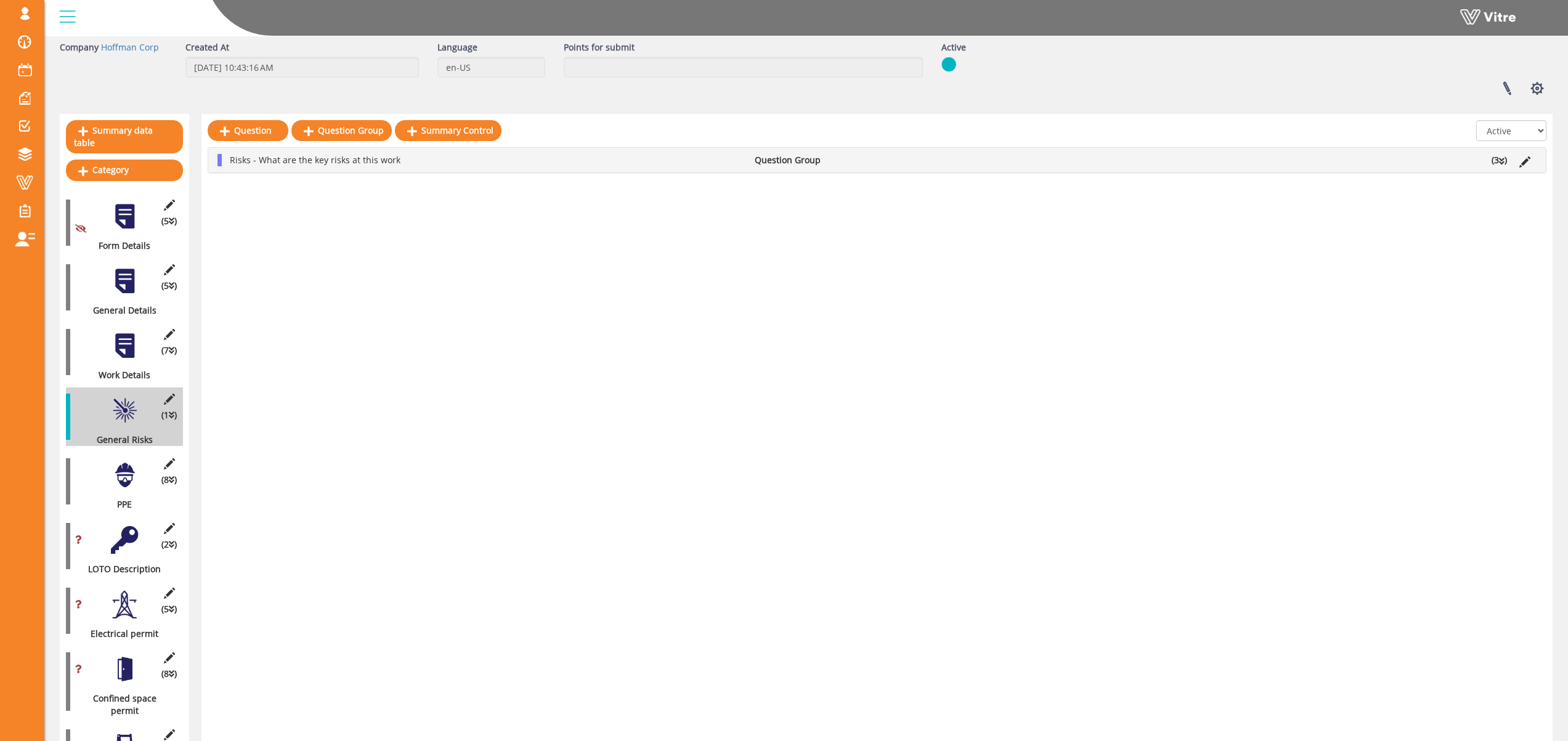
click at [126, 470] on div at bounding box center [124, 475] width 28 height 28
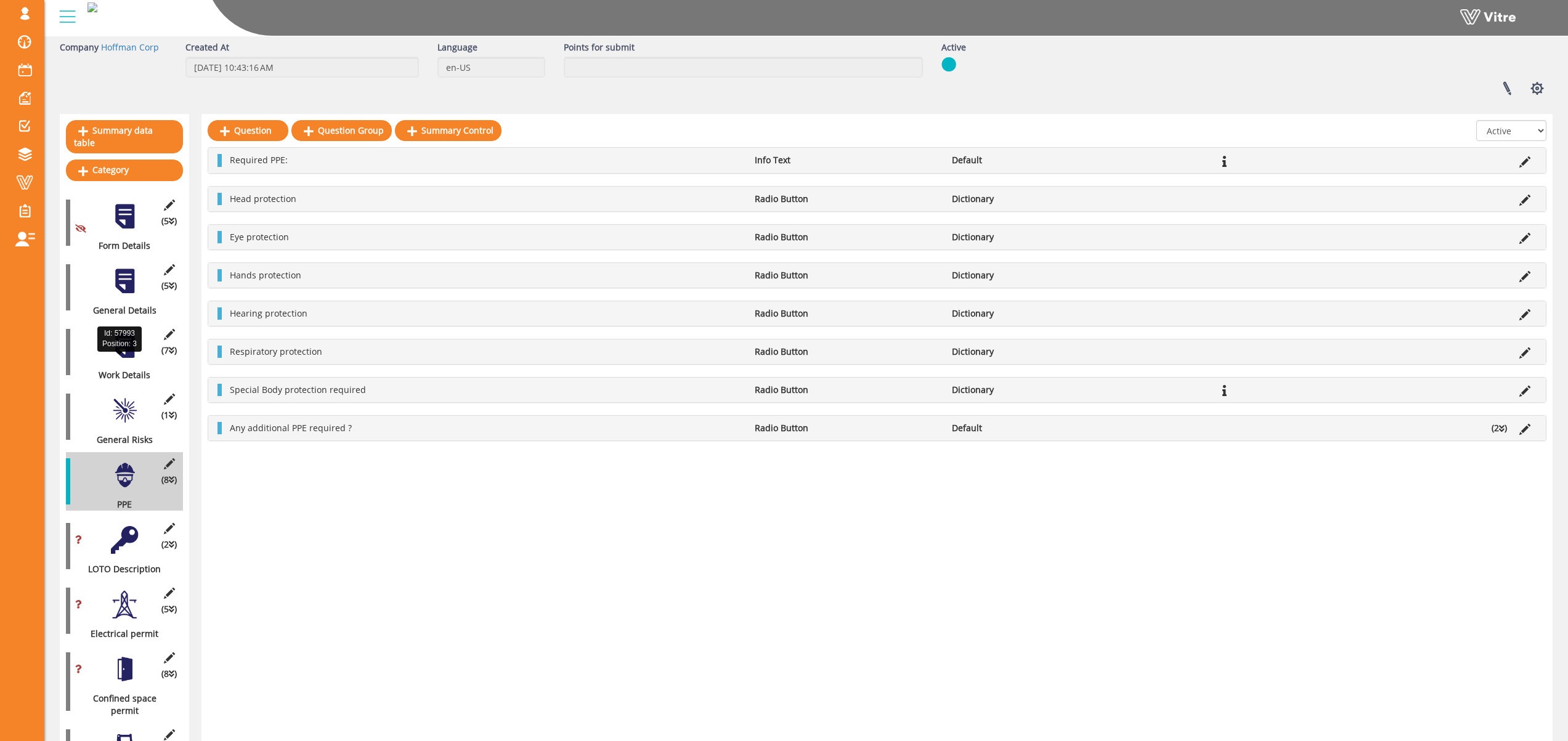
click at [130, 354] on div "Id: 57993 Position: 3" at bounding box center [119, 339] width 44 height 31
click at [127, 332] on div at bounding box center [124, 345] width 28 height 28
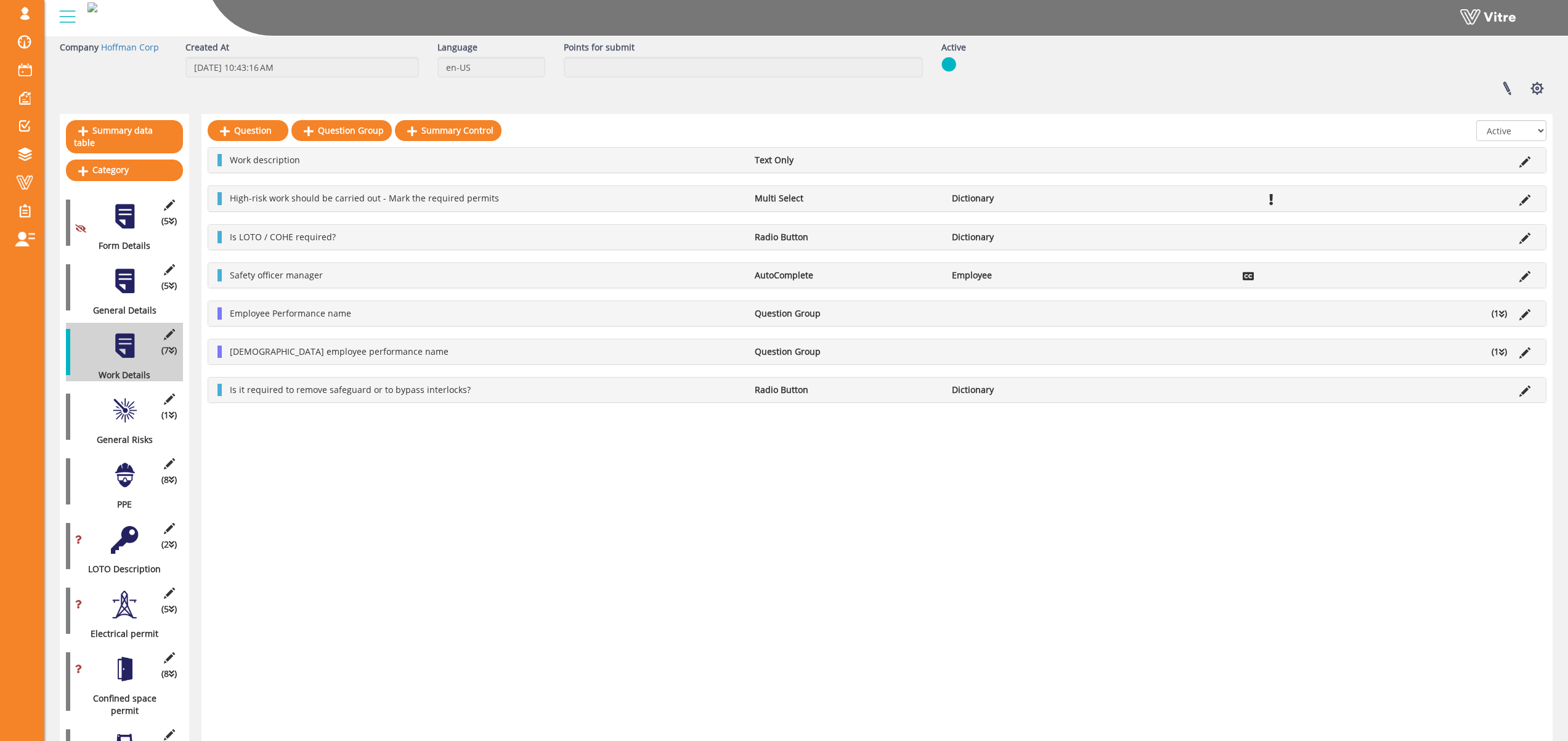
click at [124, 402] on div at bounding box center [124, 411] width 28 height 28
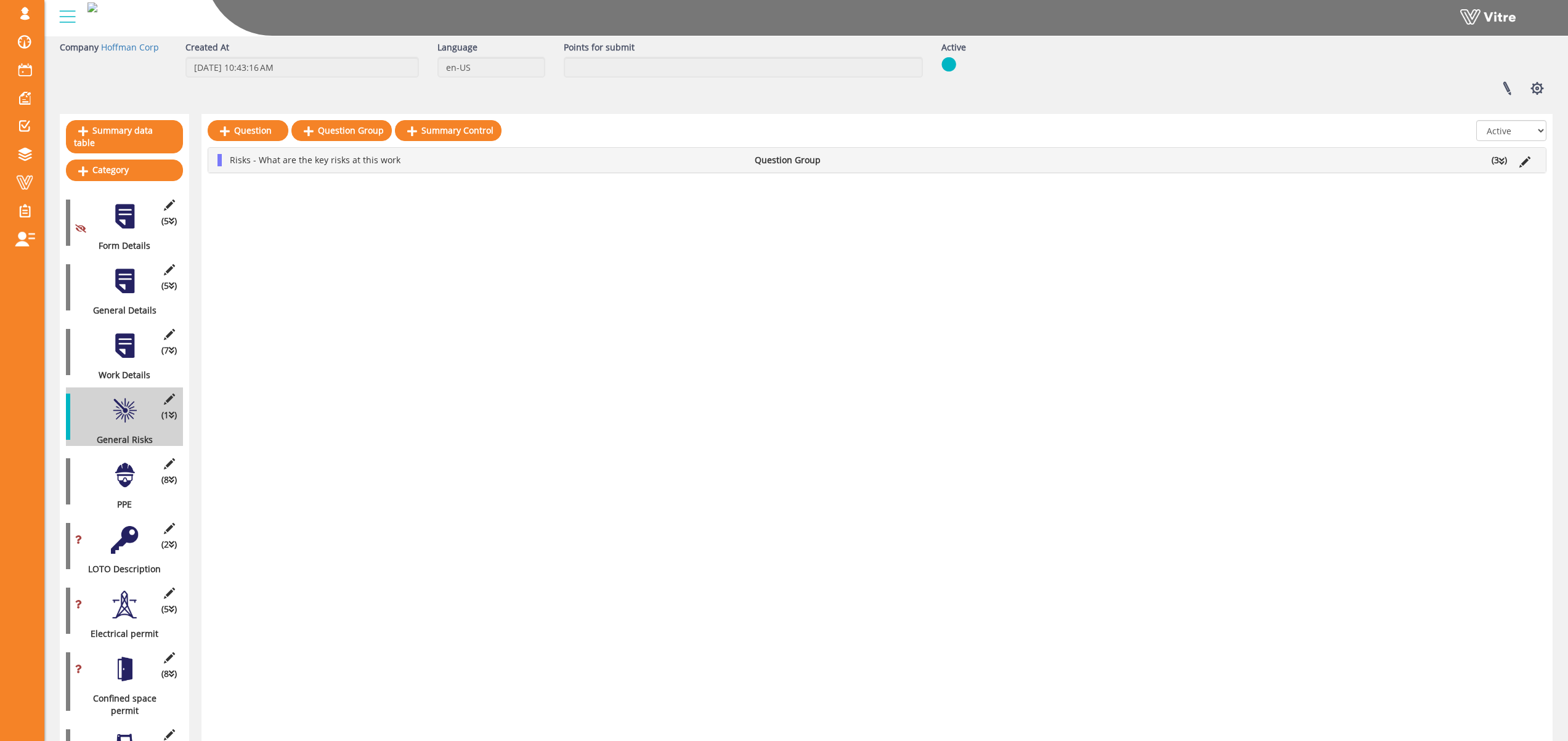
click at [124, 339] on div at bounding box center [124, 345] width 28 height 28
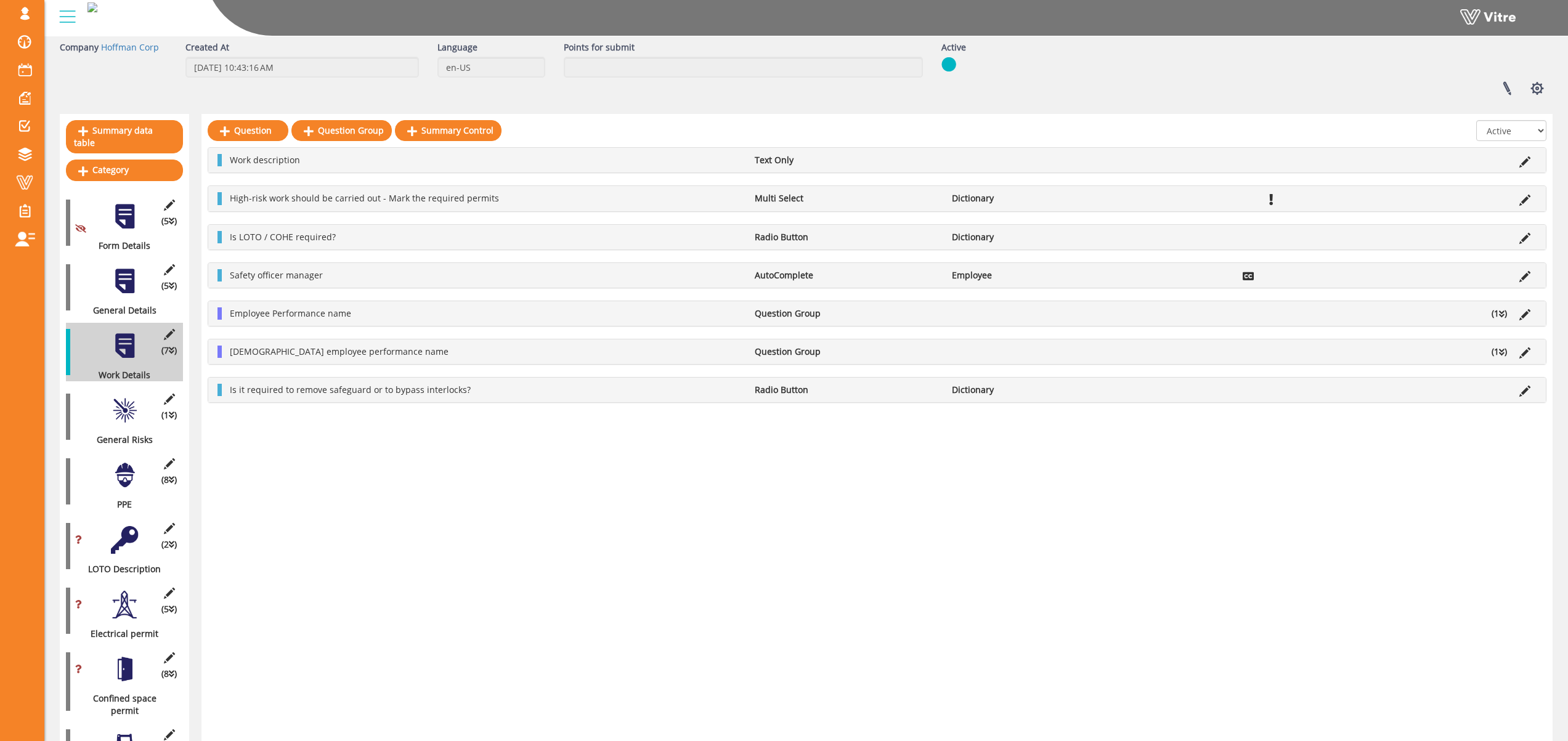
click at [123, 275] on div at bounding box center [124, 281] width 28 height 28
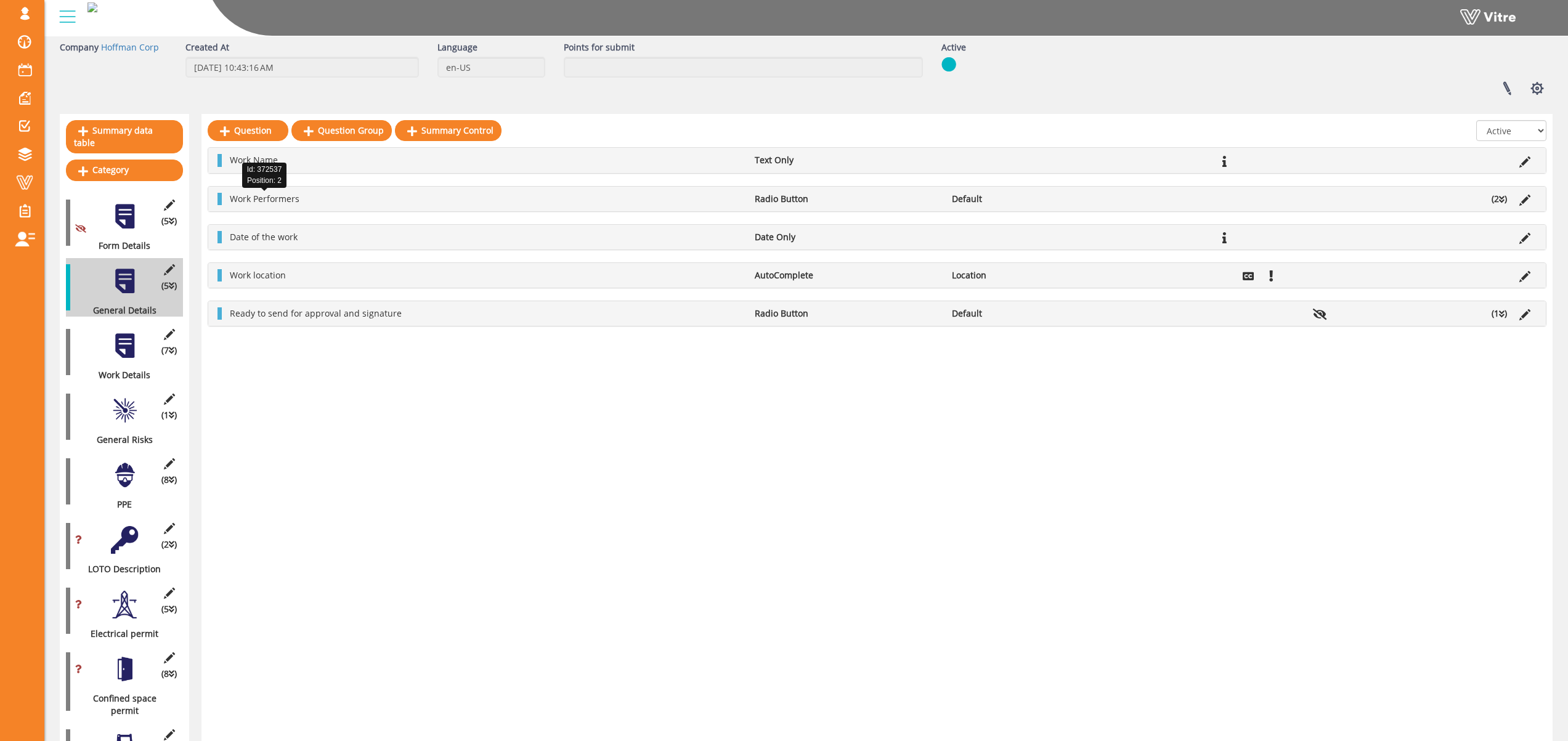
click at [281, 200] on span "Work Performers" at bounding box center [264, 199] width 70 height 12
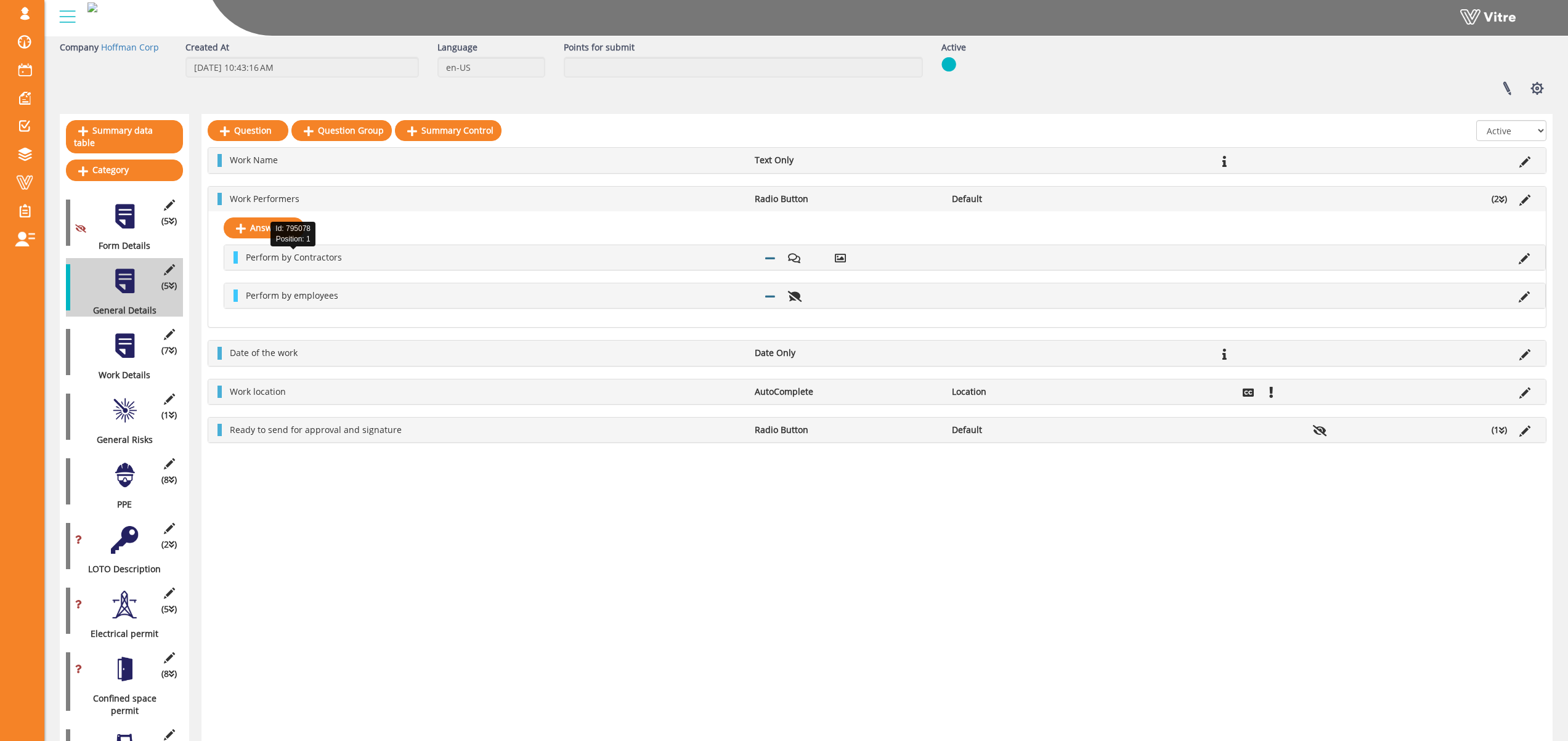
click at [312, 258] on span "Perform by Contractors" at bounding box center [294, 258] width 96 height 12
click at [265, 352] on span "Date of the work" at bounding box center [264, 353] width 67 height 12
click at [254, 395] on span "Work location" at bounding box center [258, 392] width 56 height 12
click at [269, 435] on span "Ready to send for approval and signature" at bounding box center [315, 430] width 172 height 12
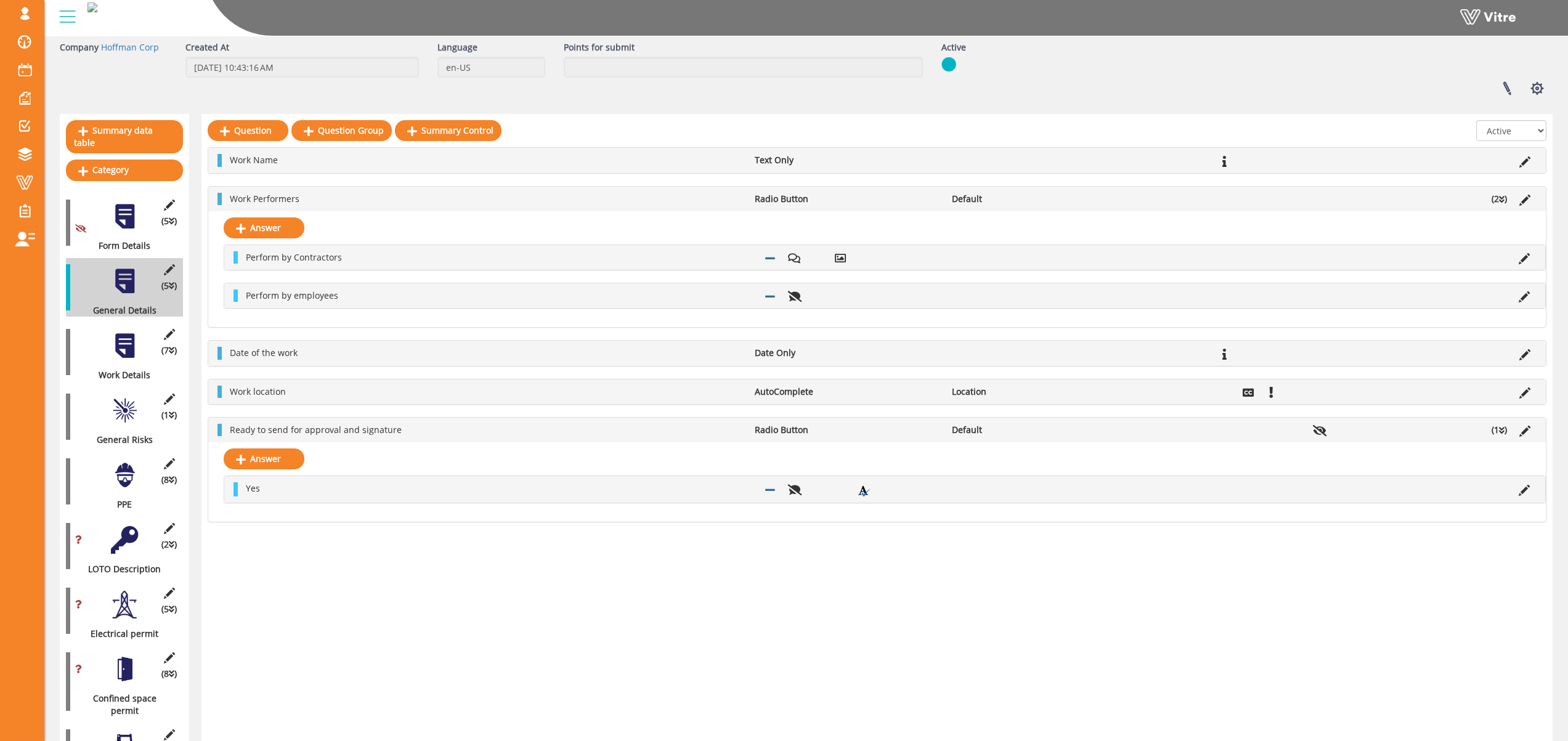
click at [120, 336] on div at bounding box center [124, 345] width 28 height 28
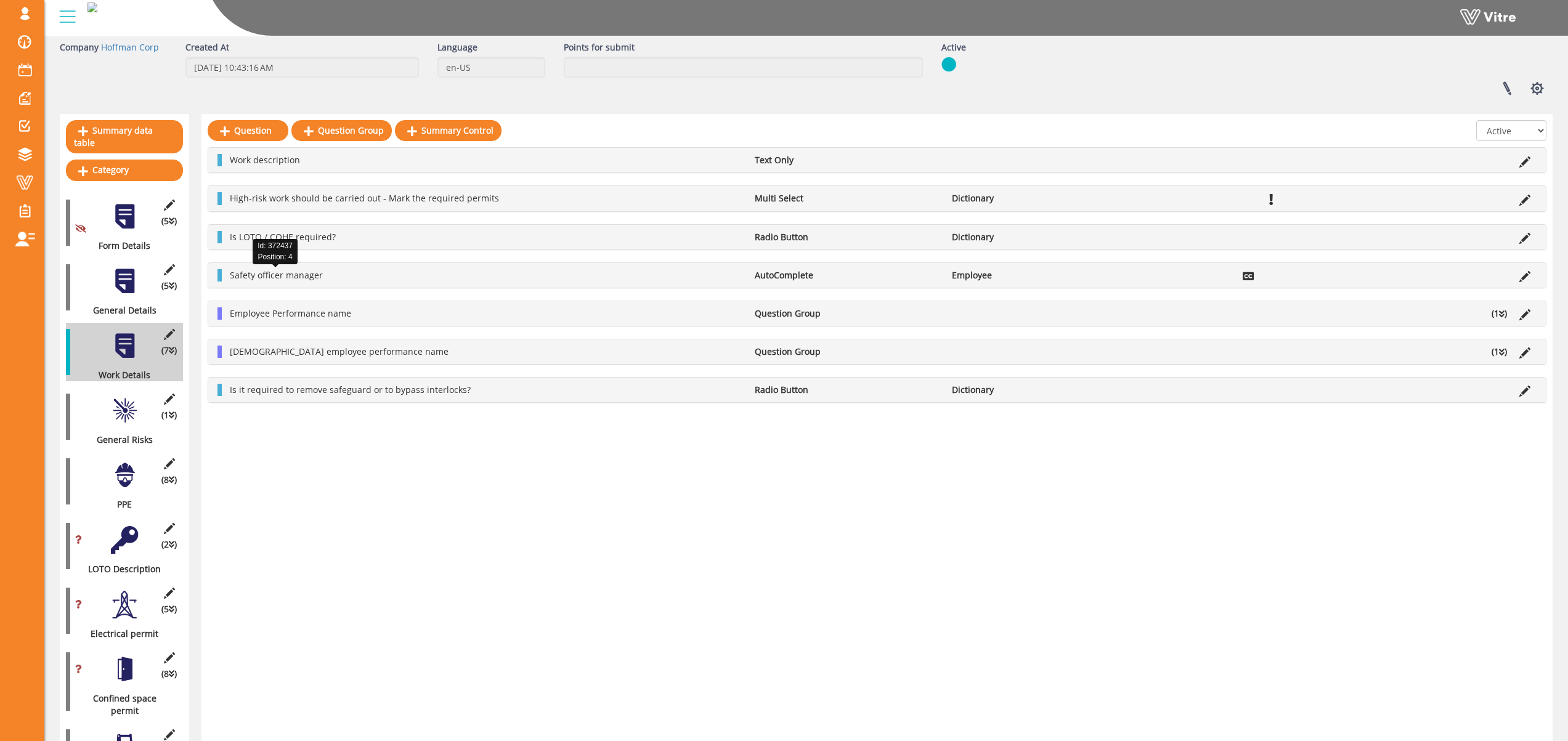
click at [250, 276] on span "Safety officer manager" at bounding box center [276, 275] width 93 height 12
click at [1525, 274] on icon at bounding box center [1525, 276] width 11 height 11
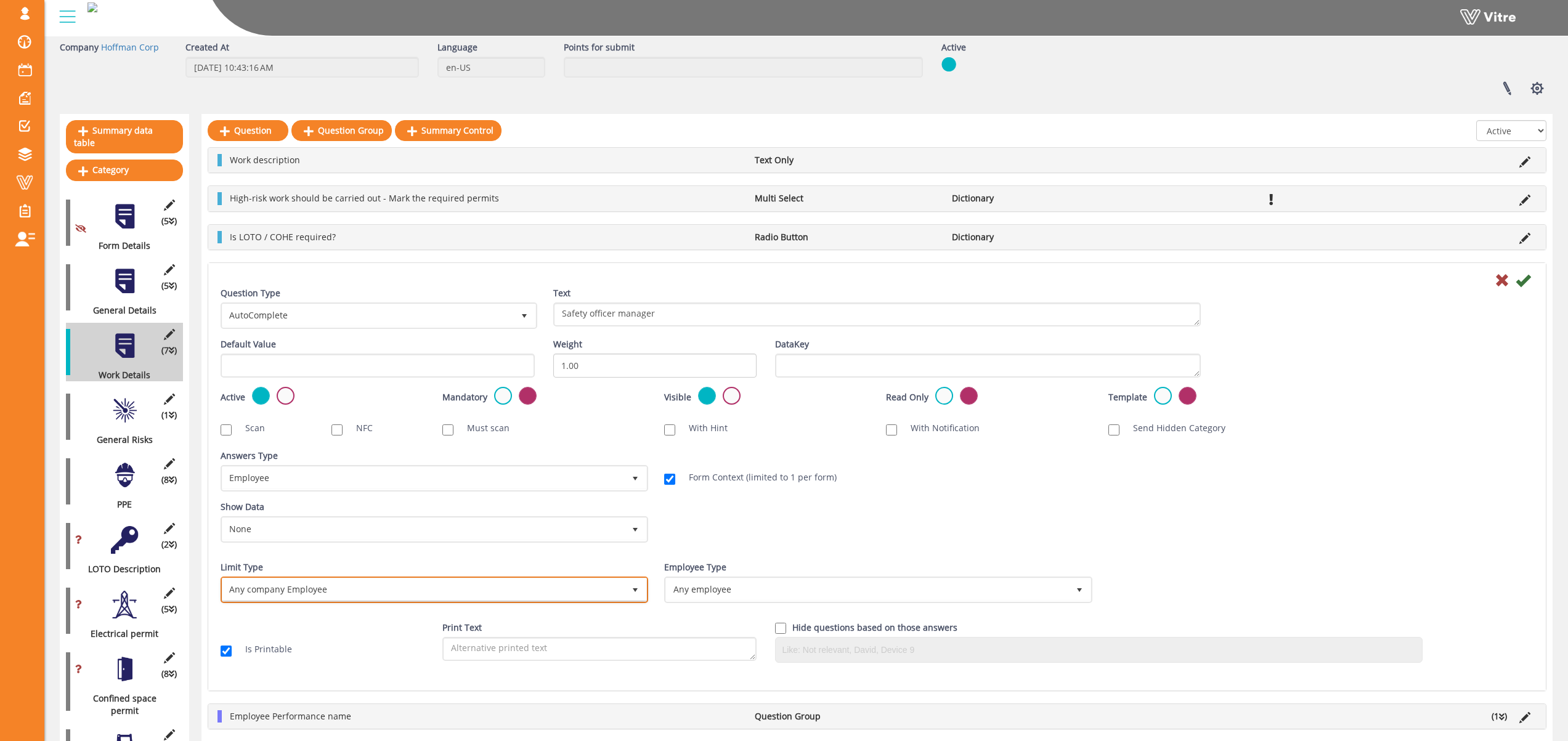
click at [290, 593] on span "Any company Employee" at bounding box center [423, 590] width 402 height 22
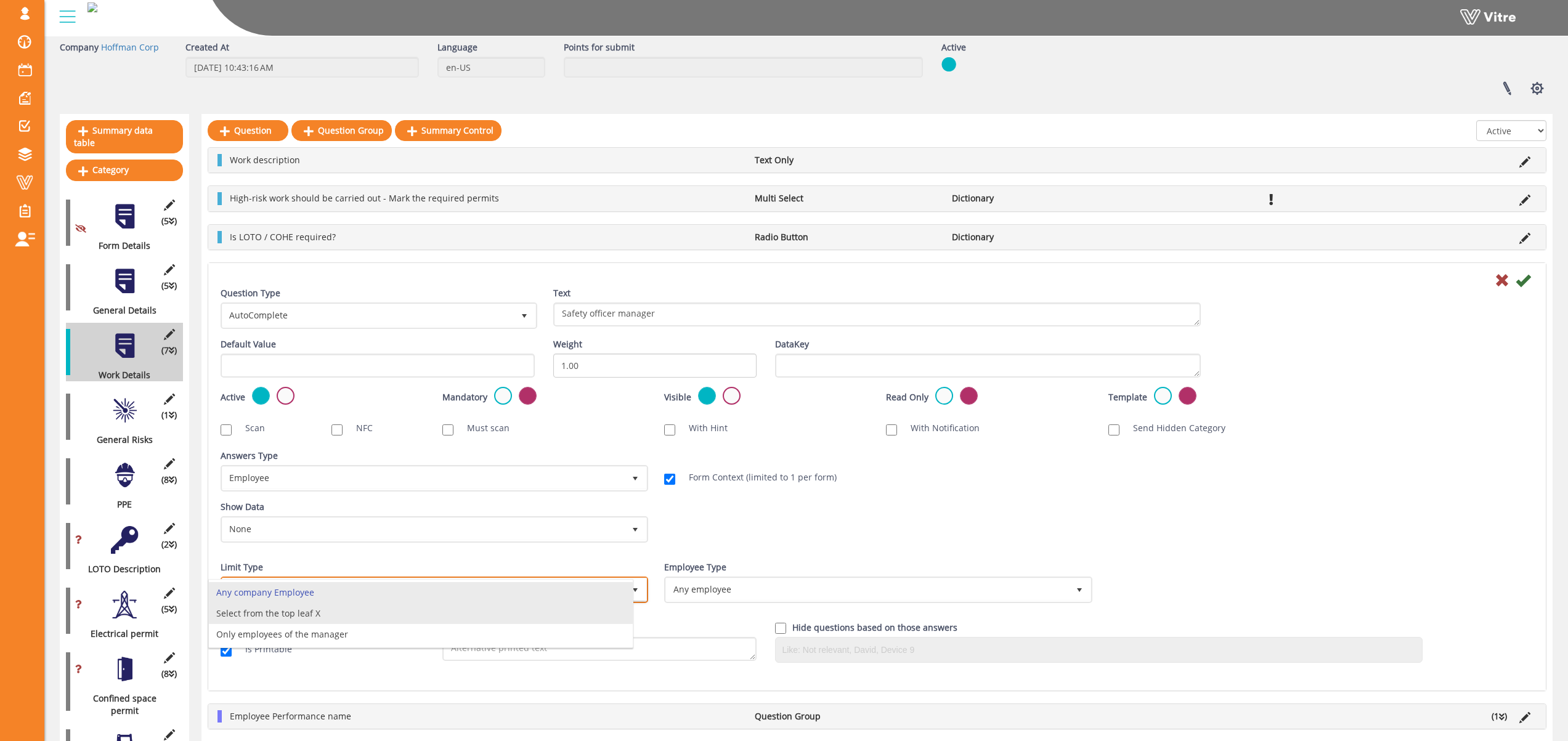
click at [397, 614] on li "Select from the top leaf X" at bounding box center [421, 614] width 424 height 21
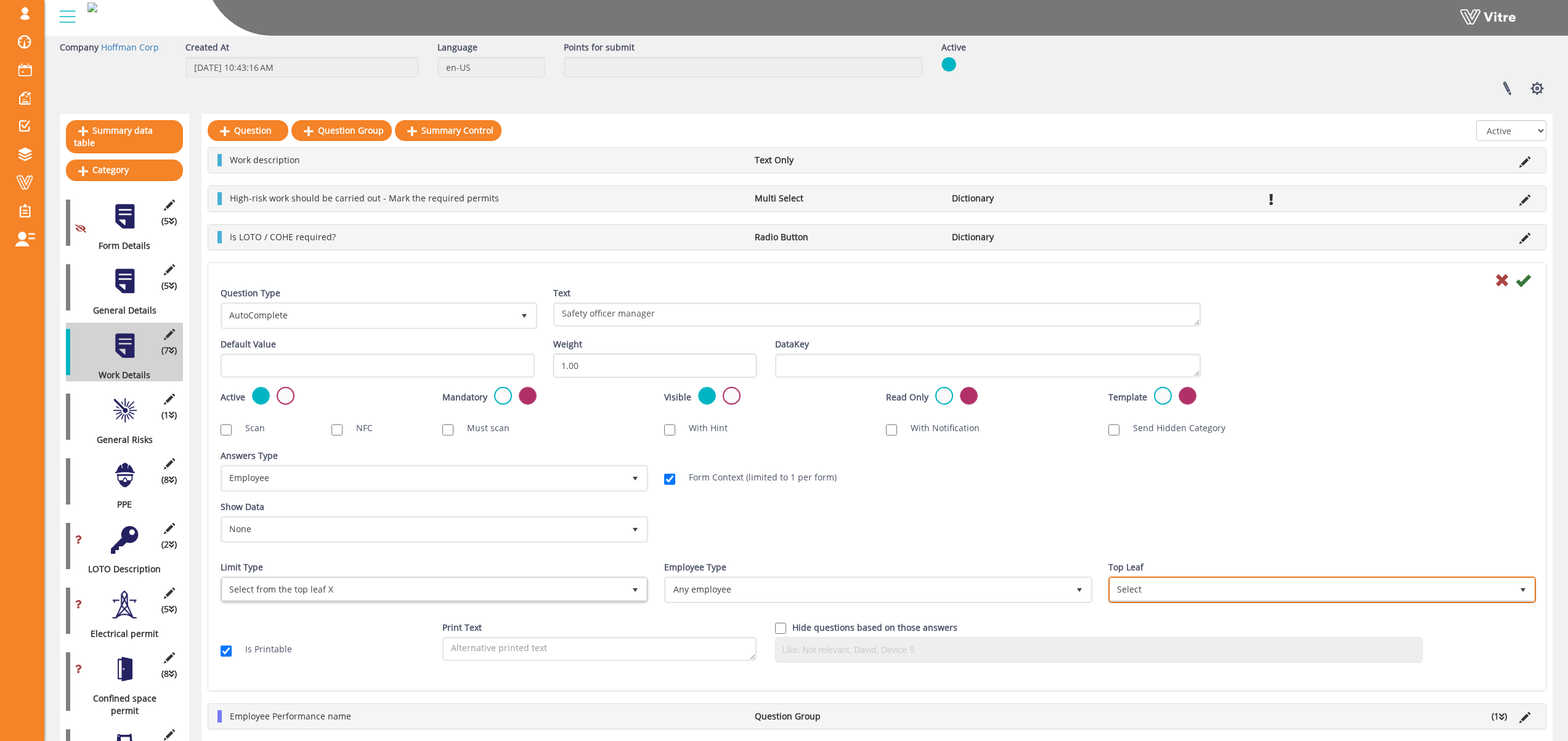
click at [1181, 582] on span "Select" at bounding box center [1311, 590] width 402 height 22
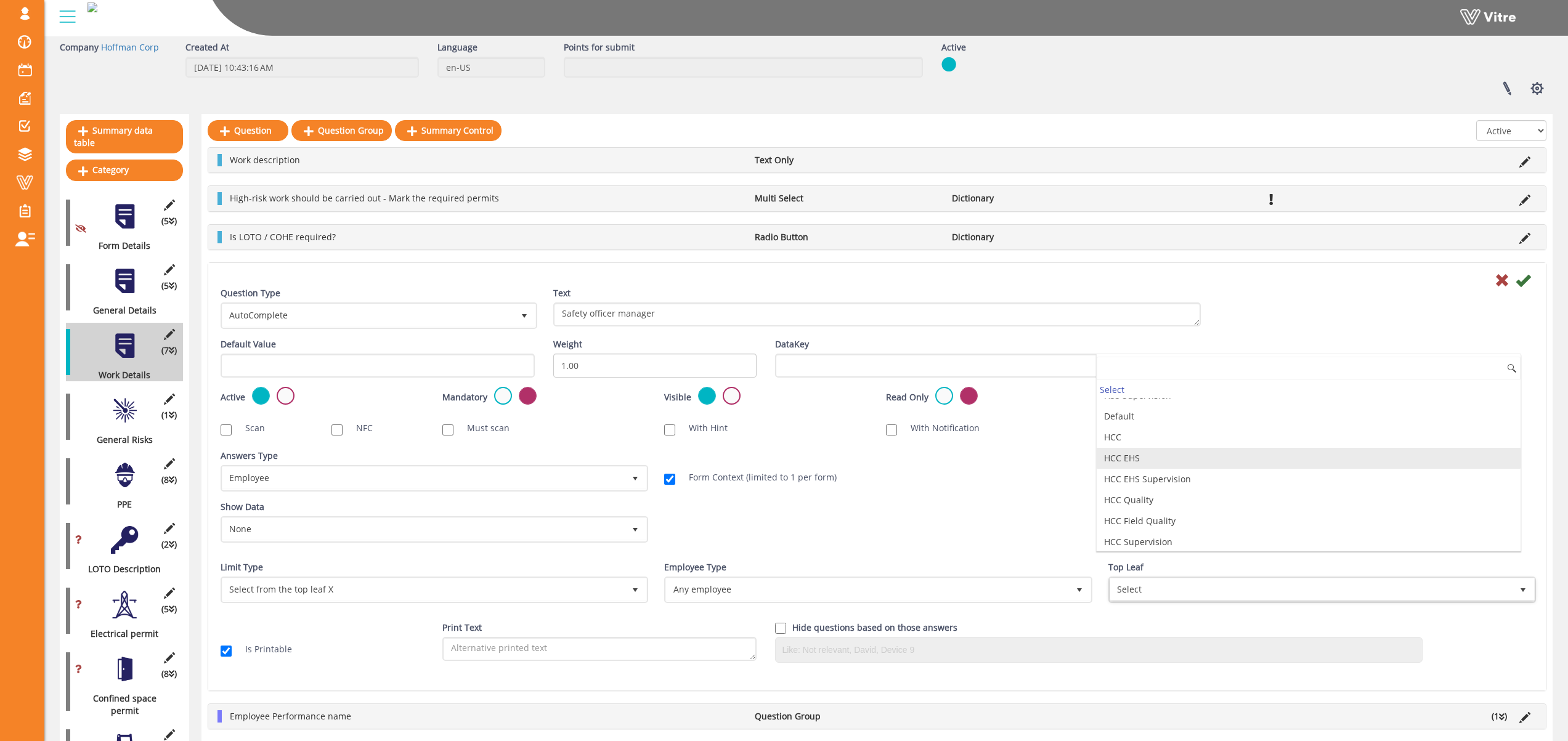
scroll to position [139, 0]
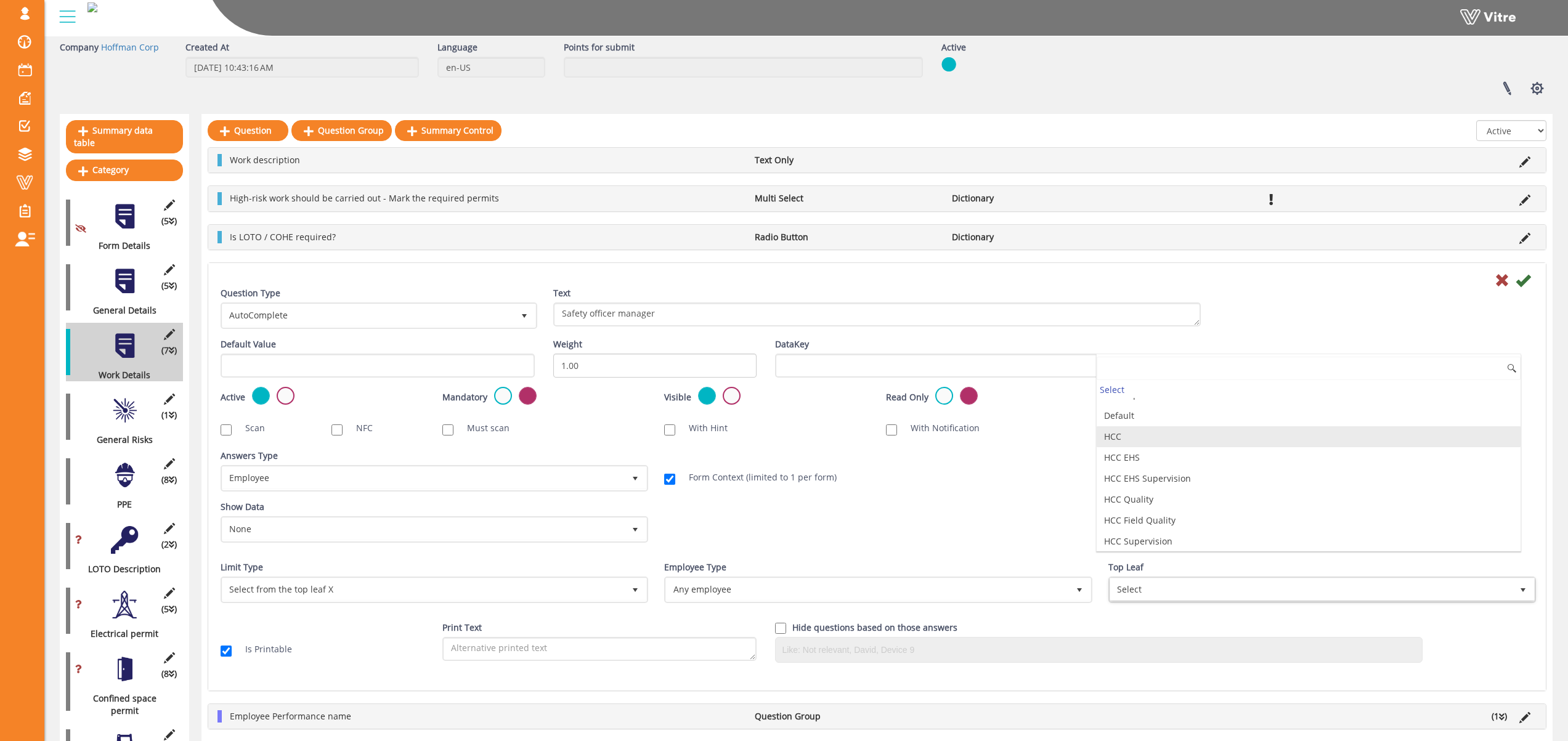
click at [1254, 444] on li "HCC" at bounding box center [1309, 437] width 424 height 21
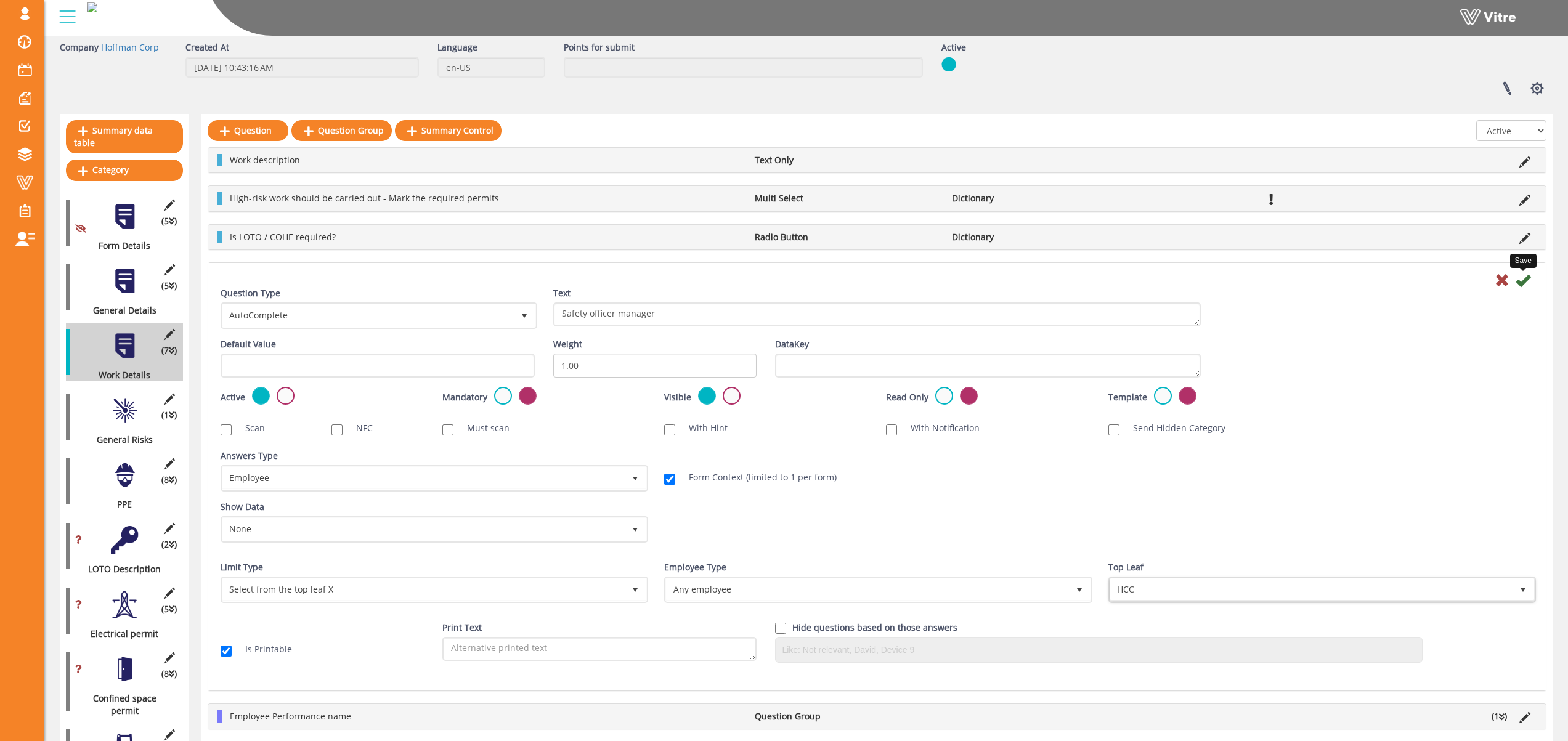
click icon
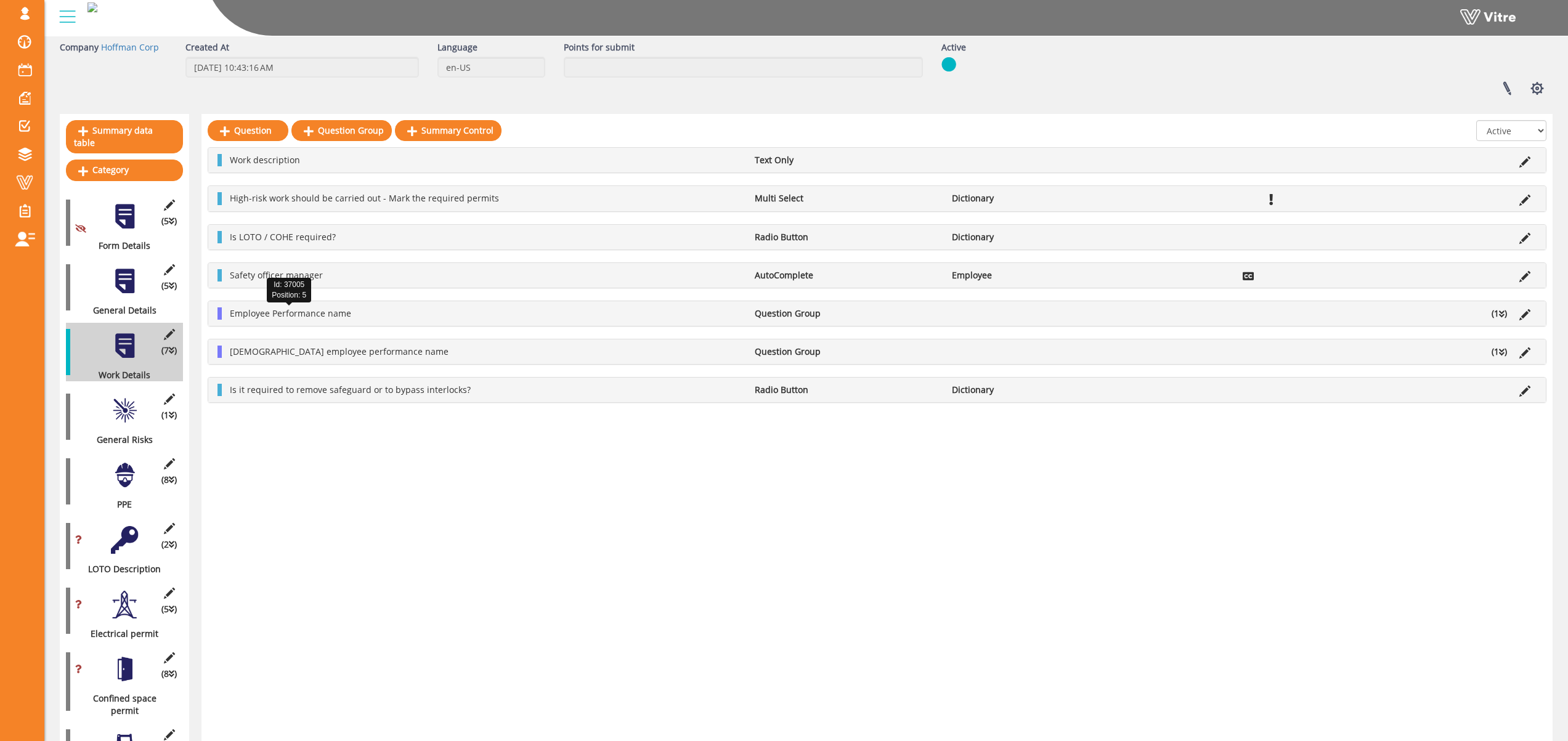
click span "Employee Performance name"
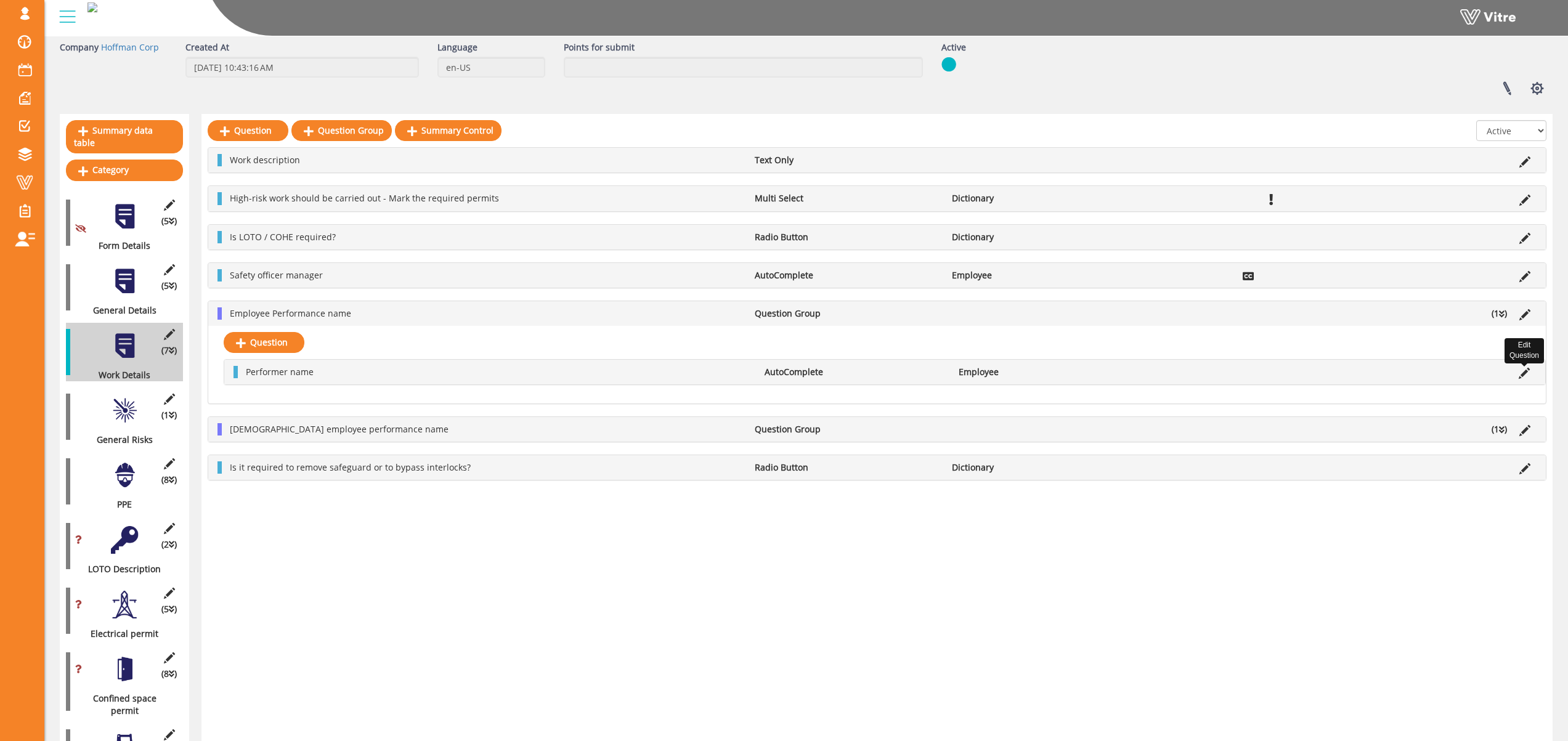
click icon
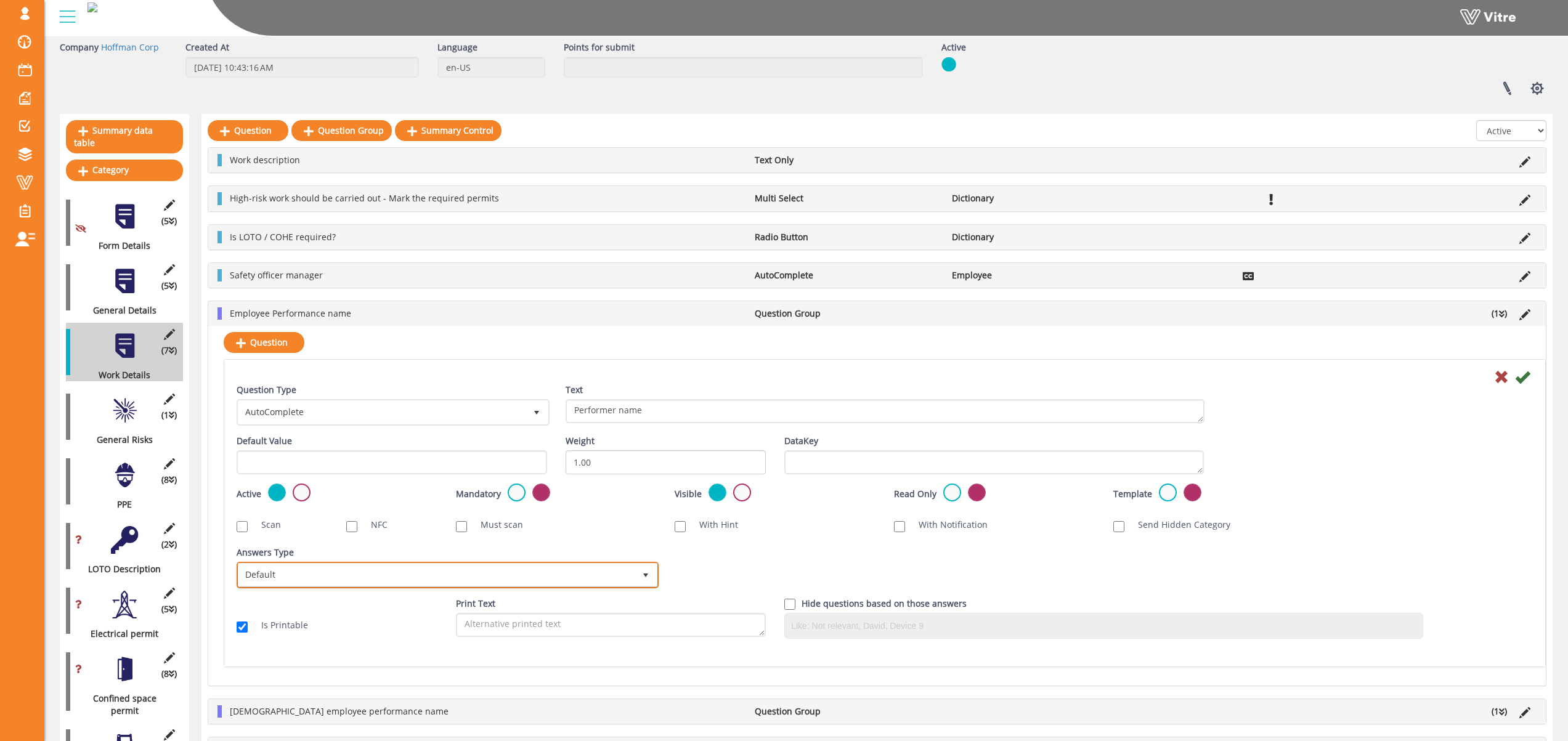
click span "Default"
click div "Mandatory"
click icon
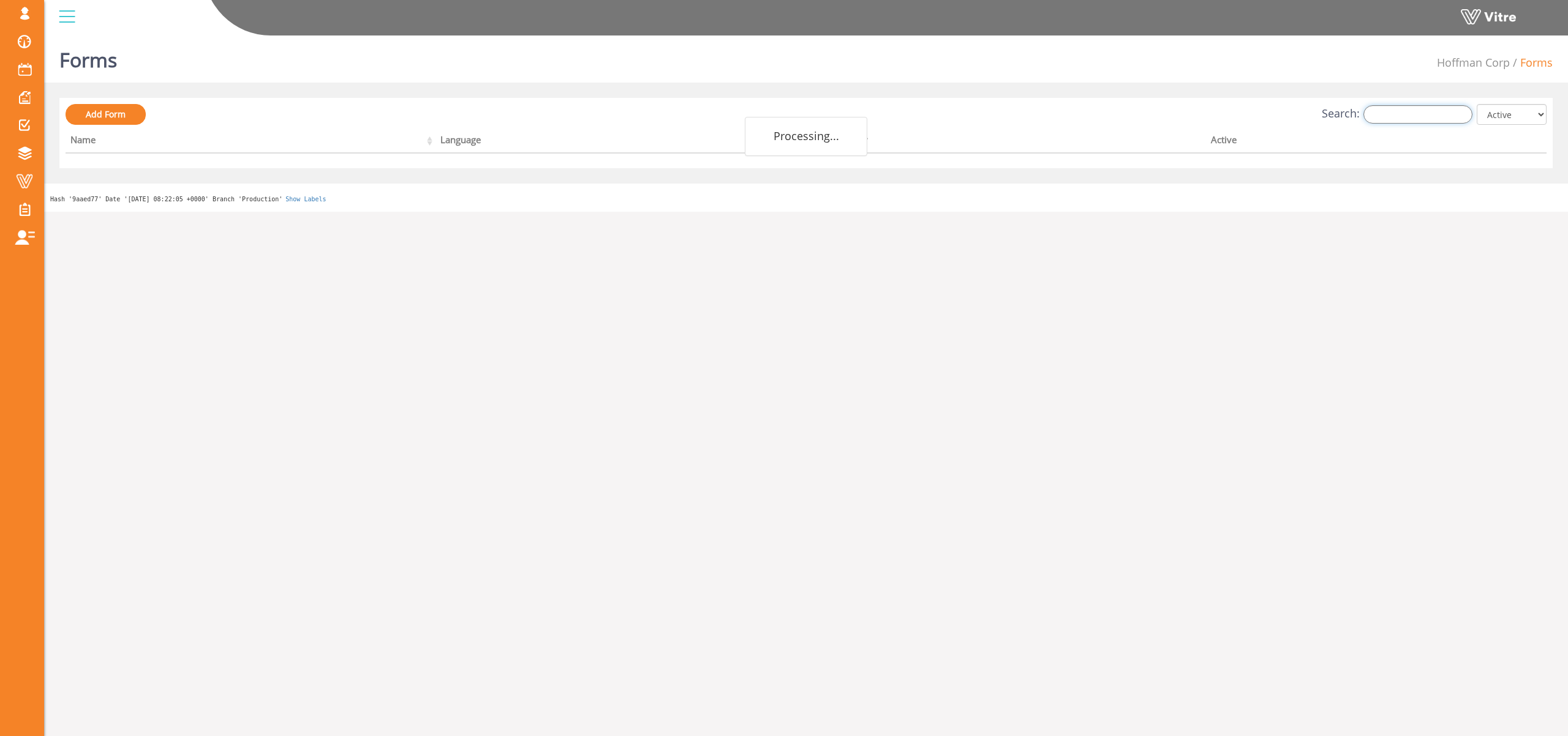
click at [1424, 112] on input "Search:" at bounding box center [1418, 114] width 109 height 19
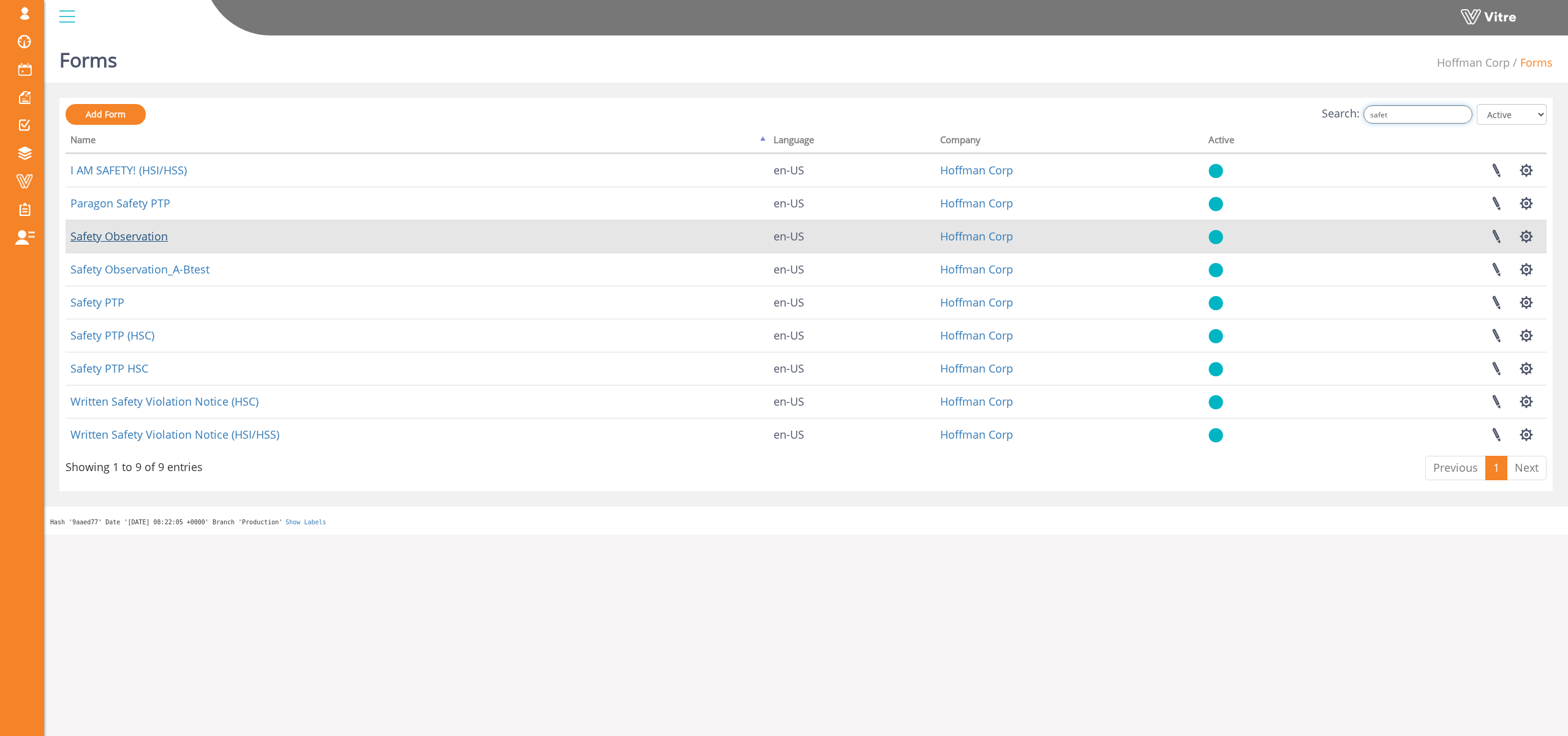
type input "safet"
click at [130, 237] on link "Safety Observation" at bounding box center [119, 237] width 98 height 15
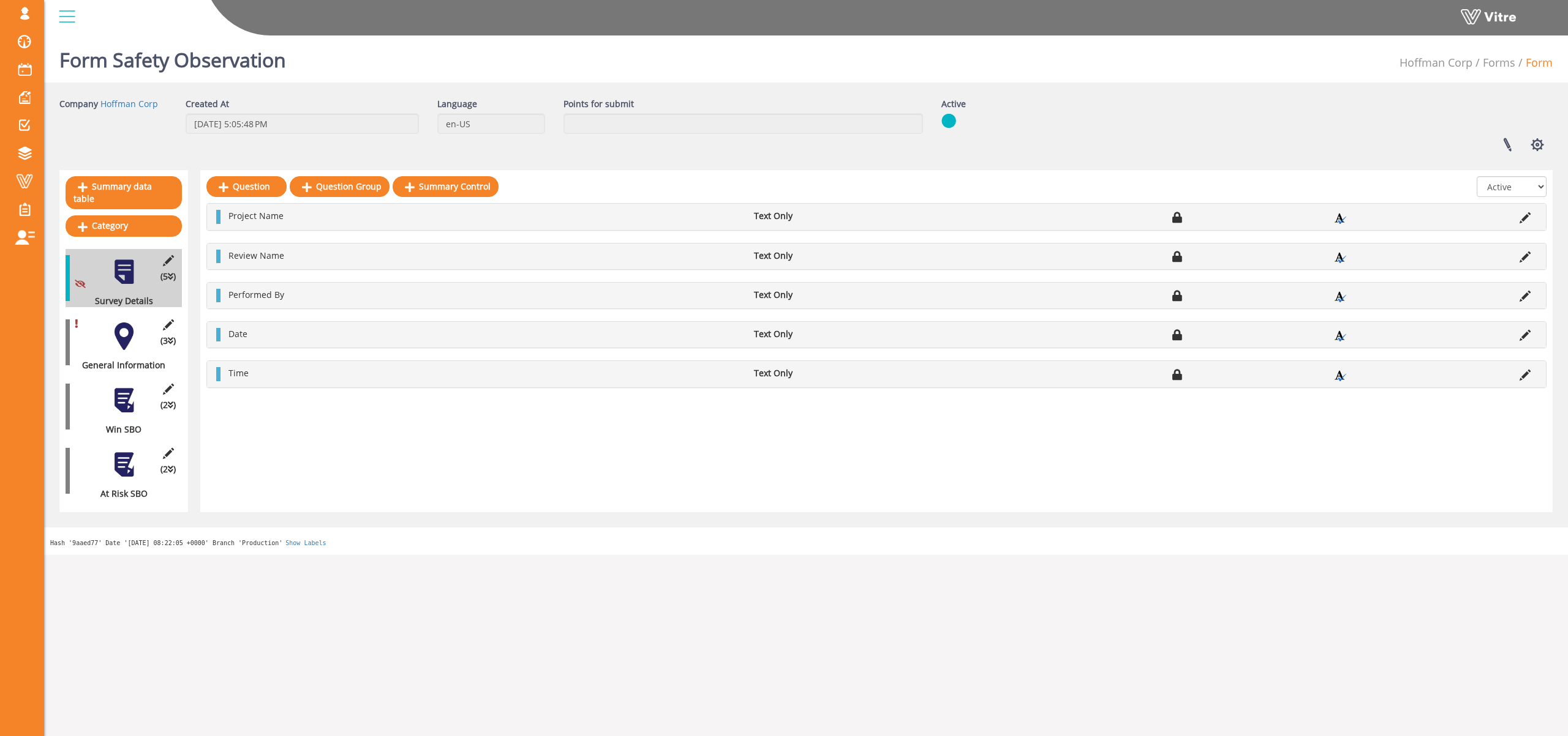
click at [124, 324] on div at bounding box center [124, 336] width 28 height 28
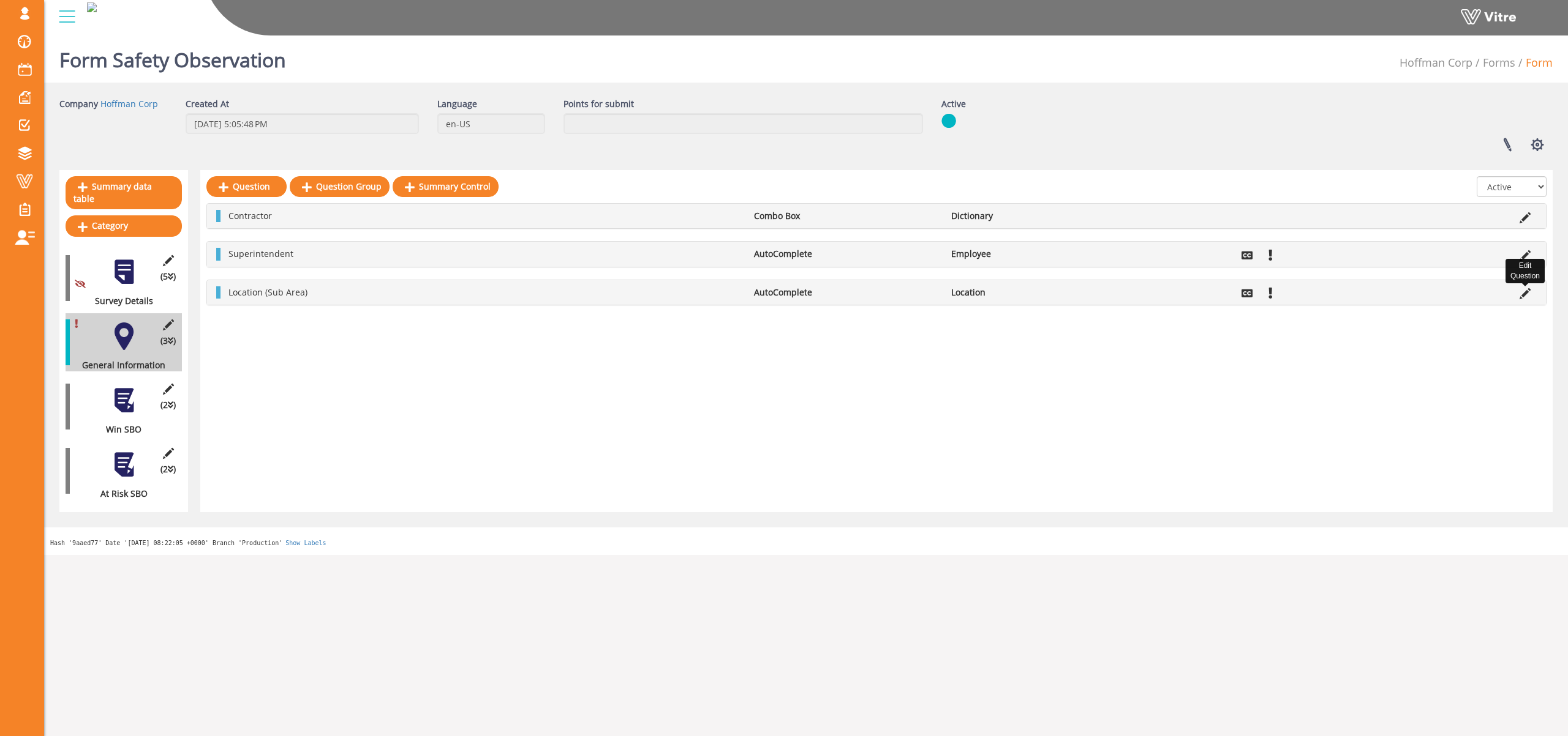
click at [1521, 292] on icon at bounding box center [1525, 293] width 11 height 11
